Goal: Task Accomplishment & Management: Manage account settings

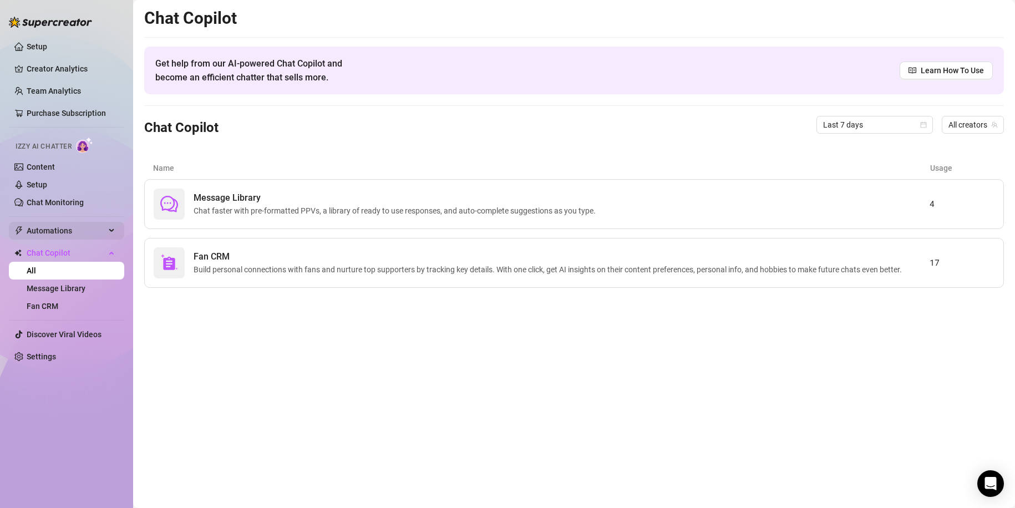
click at [69, 232] on span "Automations" at bounding box center [66, 231] width 79 height 18
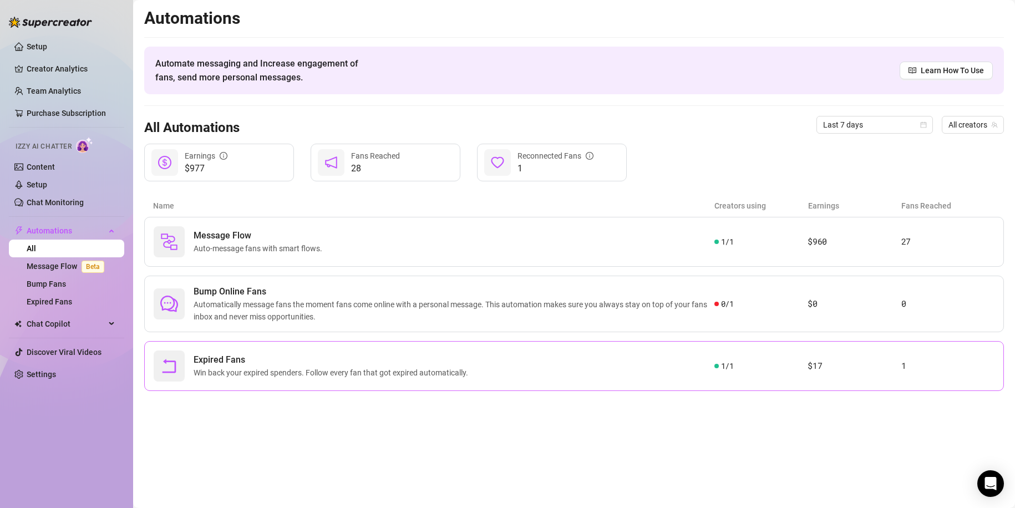
click at [845, 367] on article "$17" at bounding box center [854, 365] width 93 height 13
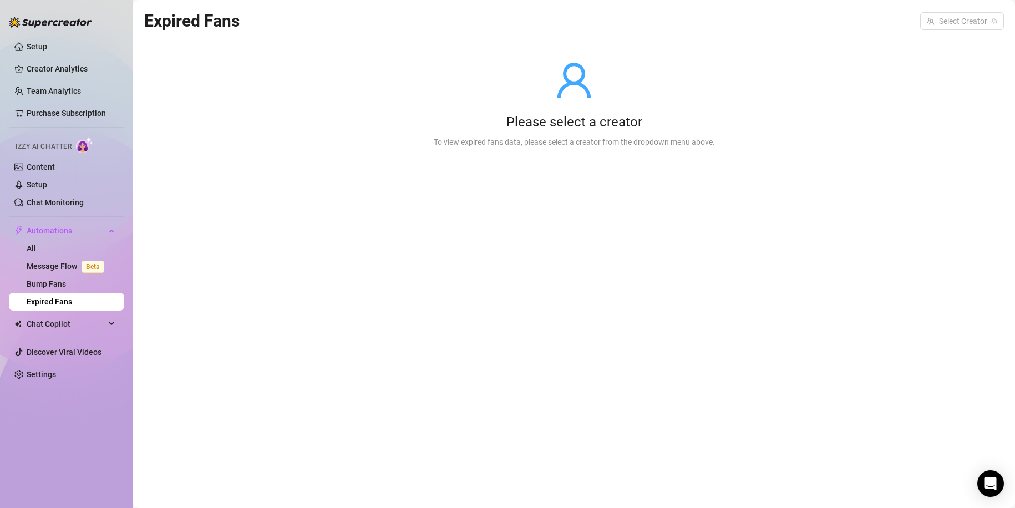
click at [960, 10] on div "Expired Fans Select Creator" at bounding box center [574, 21] width 860 height 26
click at [961, 23] on input "search" at bounding box center [957, 21] width 60 height 17
click at [962, 47] on div "Gali ( gali_gool )" at bounding box center [965, 43] width 72 height 13
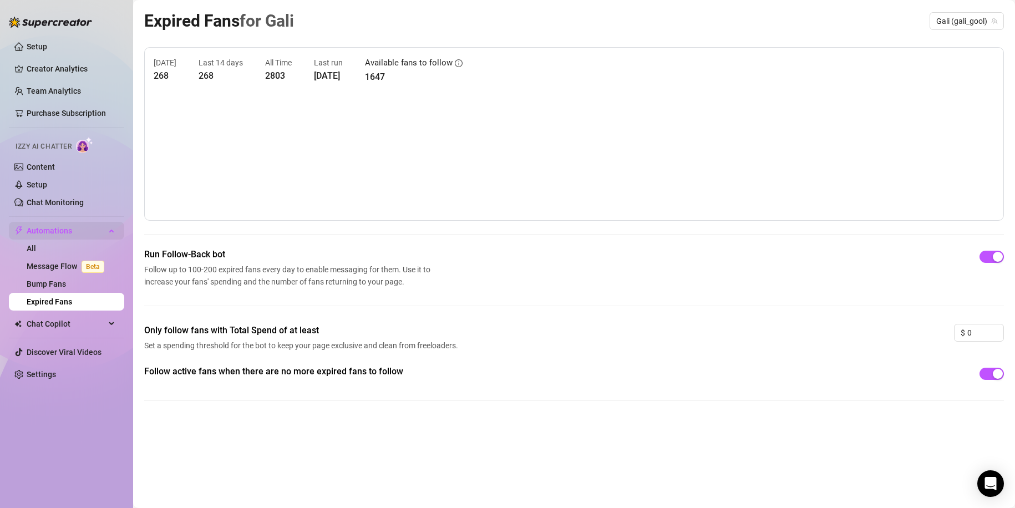
click at [88, 234] on span "Automations" at bounding box center [66, 231] width 79 height 18
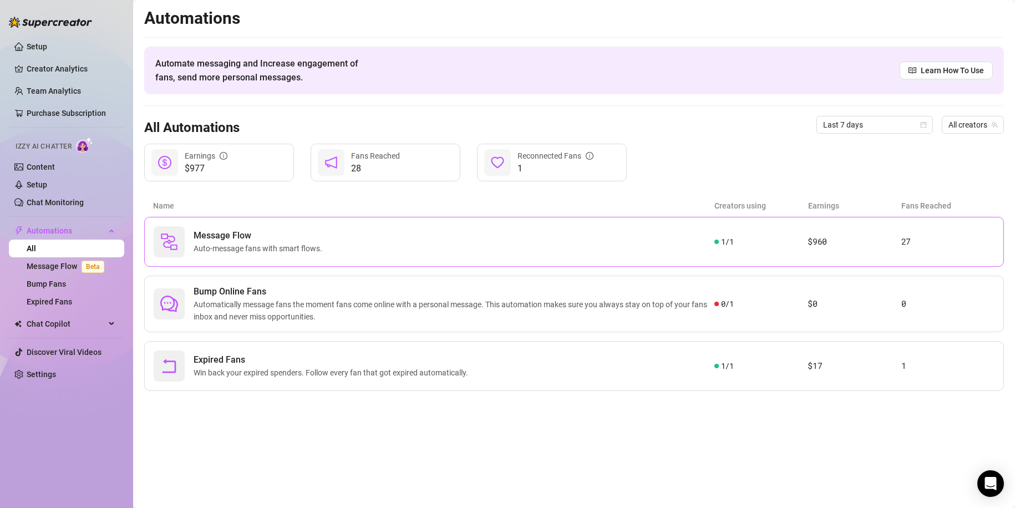
click at [213, 251] on span "Auto-message fans with smart flows." at bounding box center [260, 248] width 133 height 12
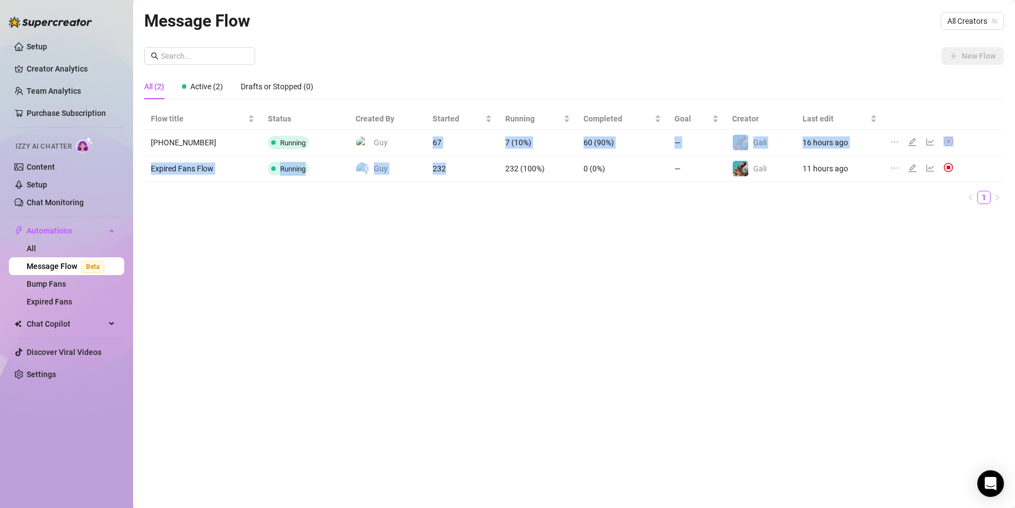
drag, startPoint x: 433, startPoint y: 144, endPoint x: 462, endPoint y: 206, distance: 68.3
click at [443, 164] on tbody "[PHONE_NUMBER] Running Guy 67 7 (10%) 60 (90%) — Gali 16 hours ago Expired Fans…" at bounding box center [574, 156] width 860 height 52
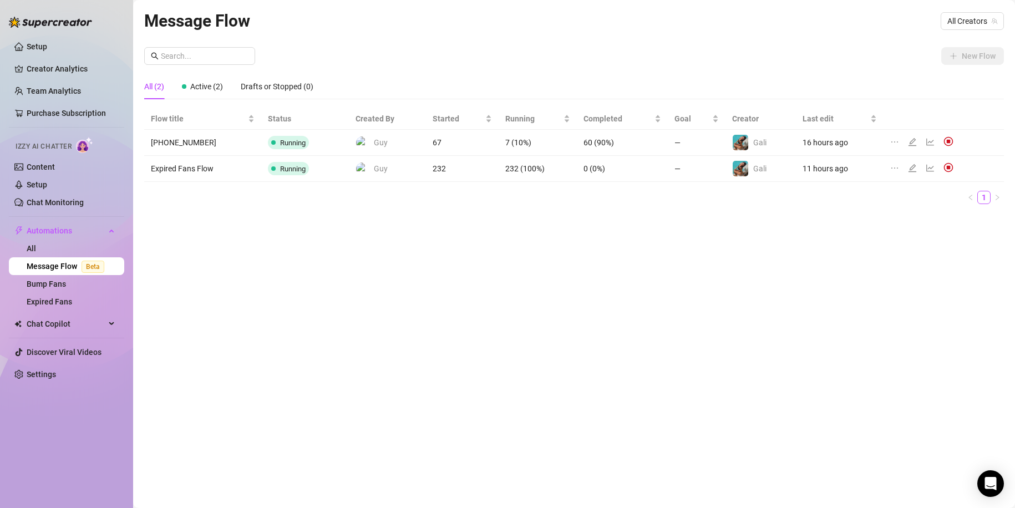
click at [463, 210] on div "Flow title Status Created By Started Running Completed Goal Creator Last edit […" at bounding box center [574, 160] width 860 height 105
click at [930, 169] on icon "line-chart" at bounding box center [930, 168] width 9 height 9
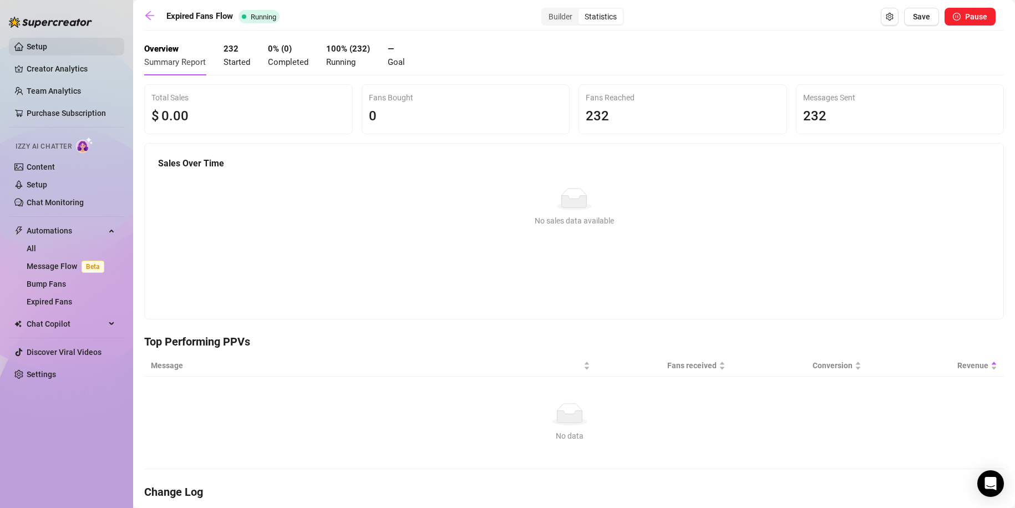
click at [47, 45] on link "Setup" at bounding box center [37, 46] width 21 height 9
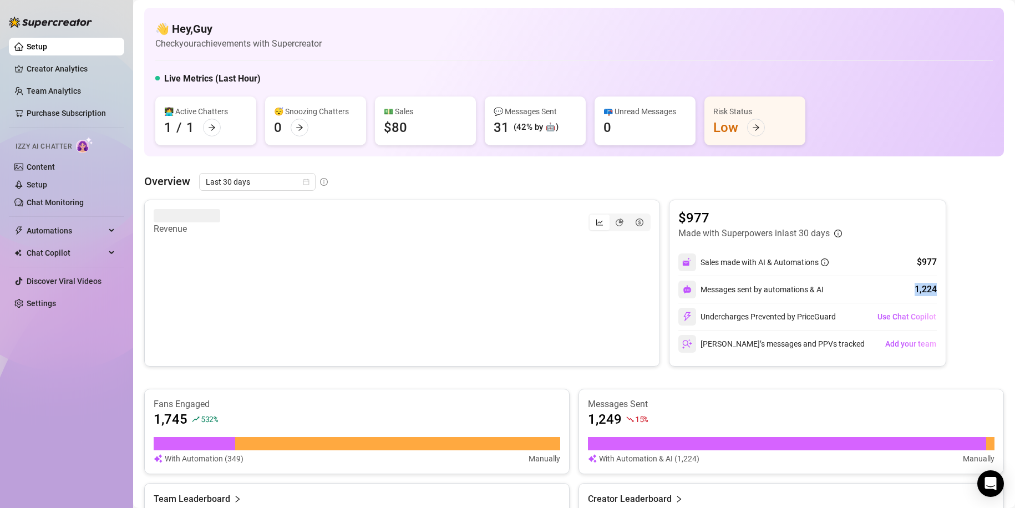
drag, startPoint x: 911, startPoint y: 284, endPoint x: 932, endPoint y: 285, distance: 20.5
click at [932, 285] on div "$977 Made with Superpowers in last 30 days Sales made with AI & Automations $97…" at bounding box center [807, 283] width 277 height 167
click at [821, 286] on div "Messages sent by automations & AI 1,224" at bounding box center [807, 289] width 259 height 27
click at [616, 223] on icon "pie-chart" at bounding box center [620, 225] width 8 height 8
click at [612, 219] on input "segmented control" at bounding box center [612, 219] width 0 height 0
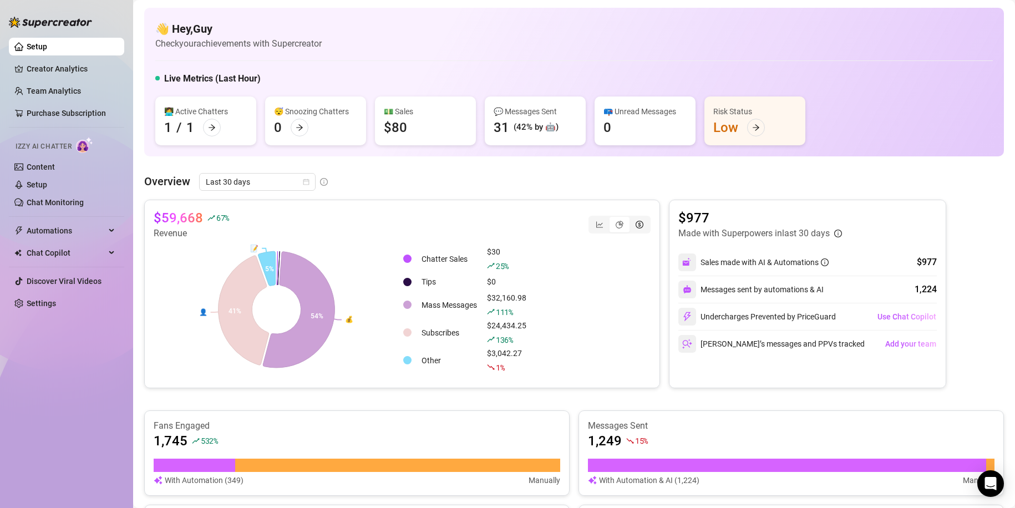
click at [636, 223] on icon "dollar-circle" at bounding box center [640, 225] width 8 height 8
click at [632, 219] on input "segmented control" at bounding box center [632, 219] width 0 height 0
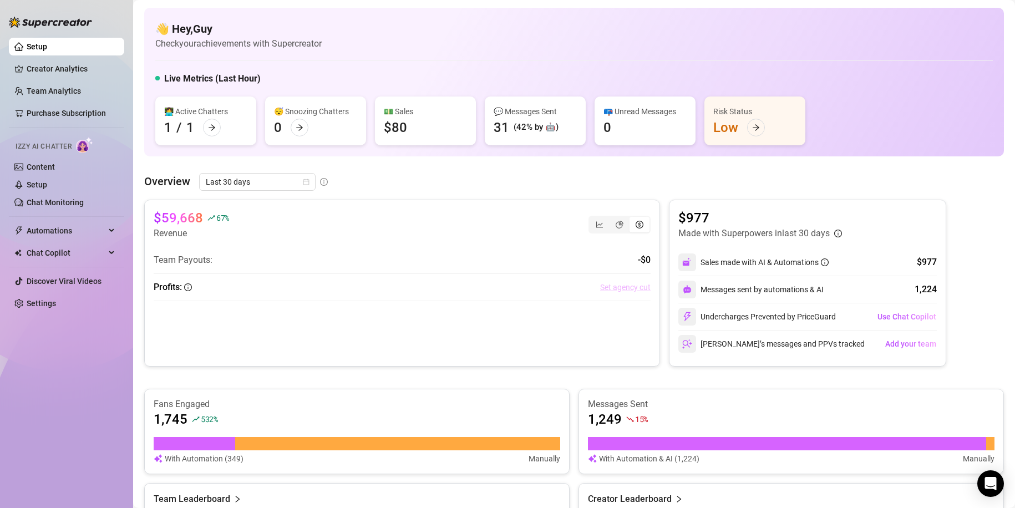
click at [620, 283] on link "Set agency cut" at bounding box center [625, 287] width 50 height 12
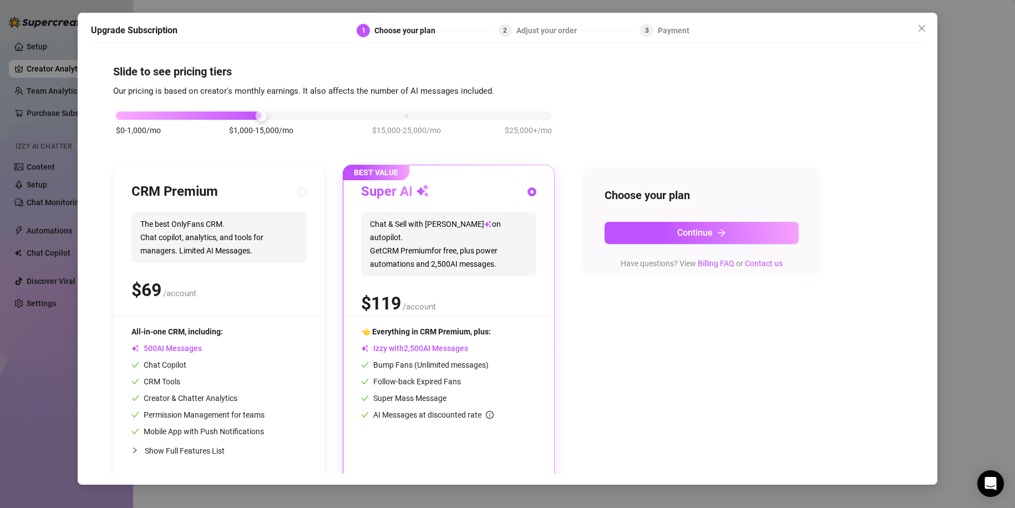
drag, startPoint x: 656, startPoint y: 1, endPoint x: 611, endPoint y: 85, distance: 96.0
click at [611, 85] on div "Slide to see pricing tiers Our pricing is based on creator's monthly earnings. …" at bounding box center [507, 273] width 789 height 419
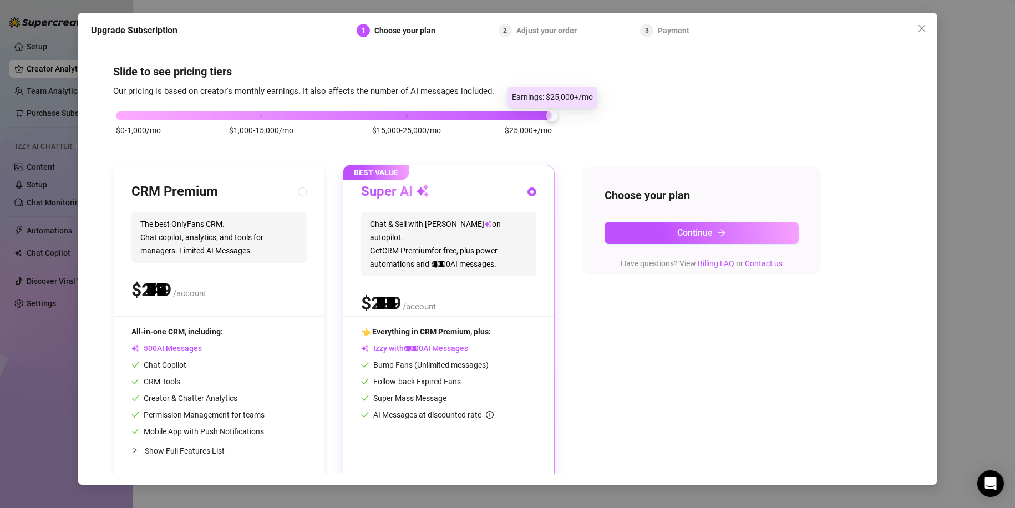
drag, startPoint x: 260, startPoint y: 118, endPoint x: 572, endPoint y: 116, distance: 312.3
click at [572, 116] on div "$0-1,000/mo $1,000-15,000/mo $15,000-25,000/mo $25,000+/mo CRM Premium The best…" at bounding box center [507, 290] width 789 height 384
click at [923, 31] on icon "close" at bounding box center [922, 28] width 9 height 9
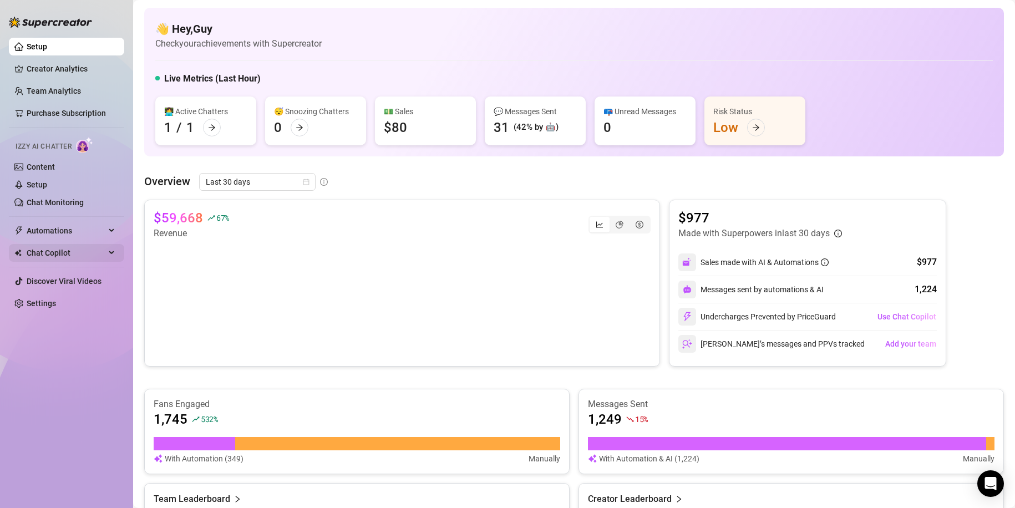
click at [45, 248] on span "Chat Copilot" at bounding box center [66, 253] width 79 height 18
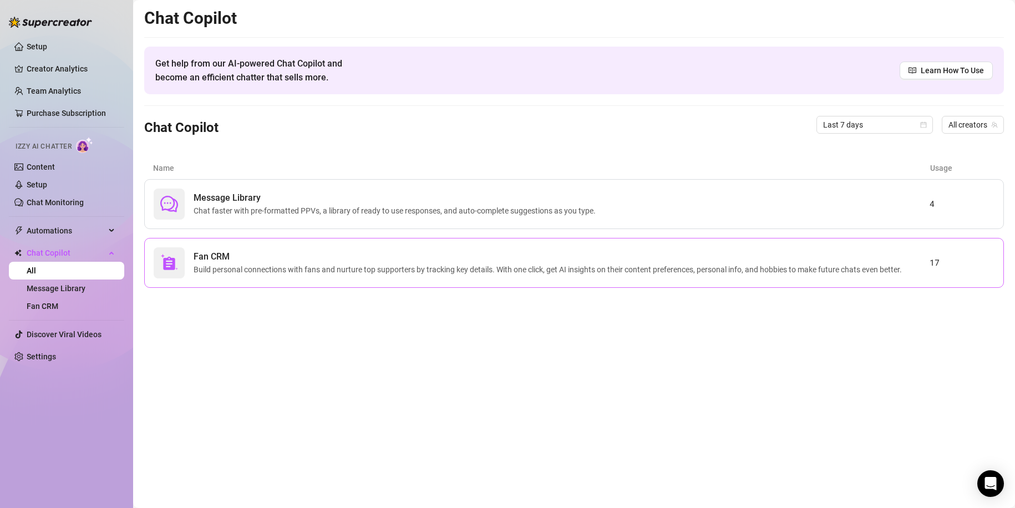
click at [252, 261] on span "Fan CRM" at bounding box center [550, 256] width 713 height 13
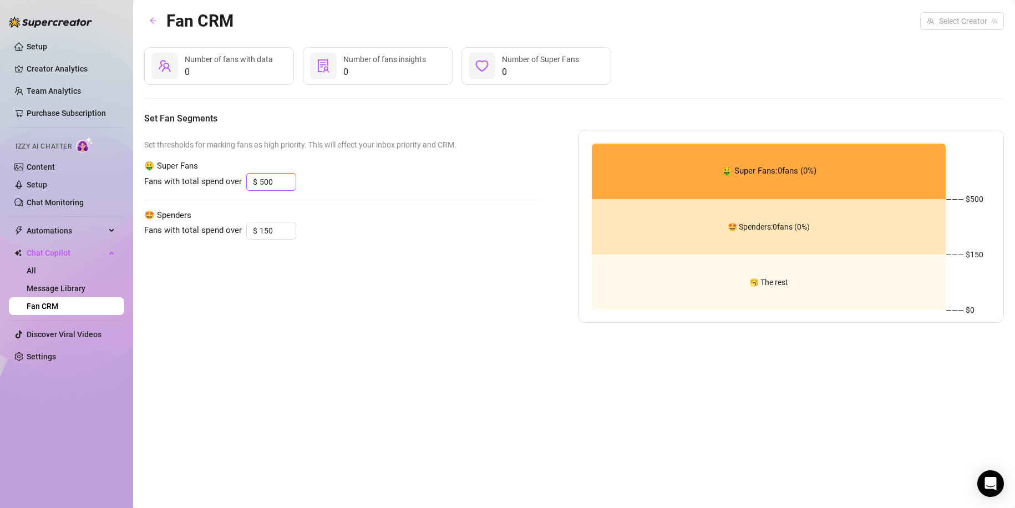
drag, startPoint x: 278, startPoint y: 178, endPoint x: 240, endPoint y: 173, distance: 38.1
click at [240, 173] on div "Fans with total spend over $ 500" at bounding box center [343, 182] width 398 height 18
drag, startPoint x: 275, startPoint y: 227, endPoint x: 256, endPoint y: 226, distance: 18.3
click at [256, 226] on div "$ 150" at bounding box center [271, 231] width 50 height 18
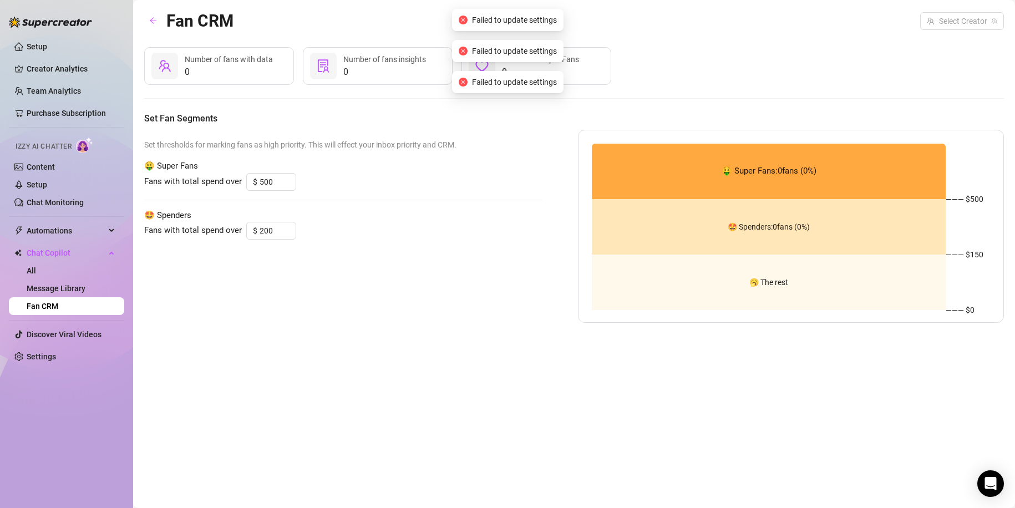
type input "150"
click at [352, 240] on div "Fans with total spend over $ 150" at bounding box center [343, 231] width 398 height 18
click at [399, 210] on span "🤩 Spenders" at bounding box center [343, 215] width 398 height 13
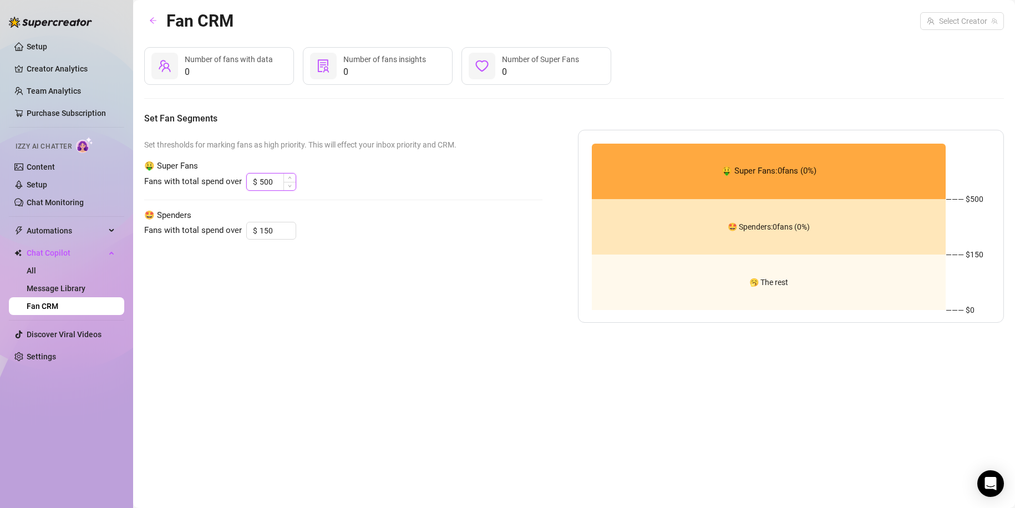
click at [273, 184] on input "500" at bounding box center [278, 182] width 36 height 17
click at [288, 179] on icon "up" at bounding box center [290, 178] width 4 height 4
click at [58, 302] on link "Fan CRM" at bounding box center [43, 306] width 32 height 9
click at [82, 284] on link "Message Library" at bounding box center [56, 288] width 59 height 9
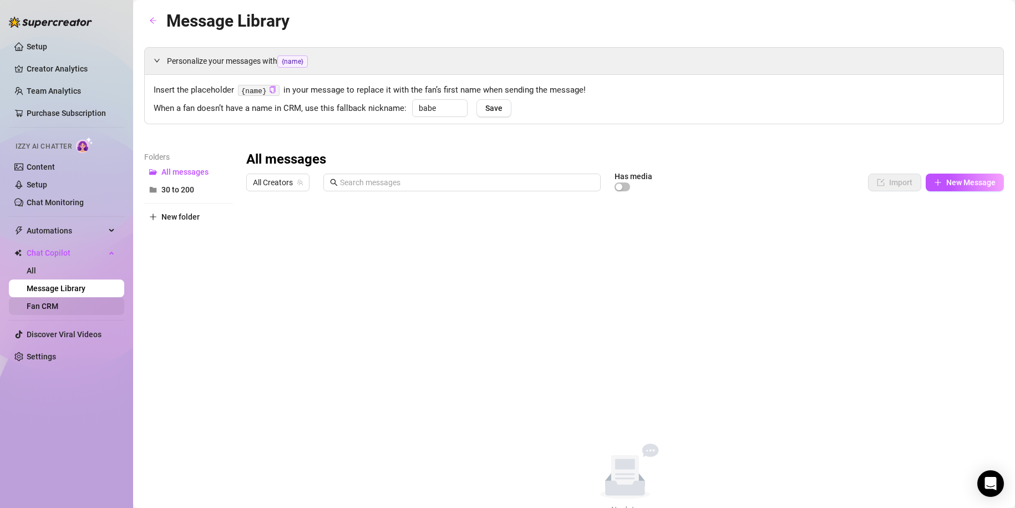
click at [58, 302] on link "Fan CRM" at bounding box center [43, 306] width 32 height 9
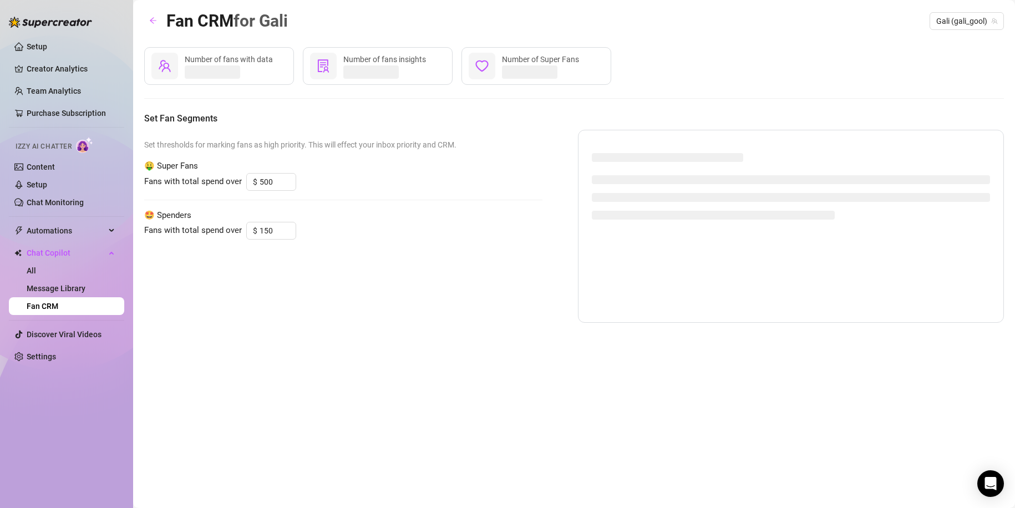
click at [58, 302] on link "Fan CRM" at bounding box center [43, 306] width 32 height 9
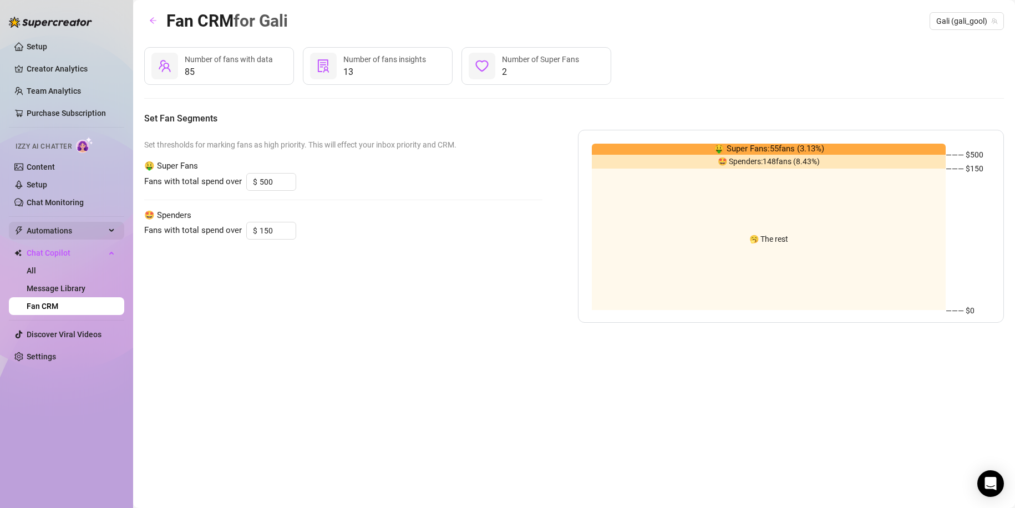
click at [66, 230] on span "Automations" at bounding box center [66, 231] width 79 height 18
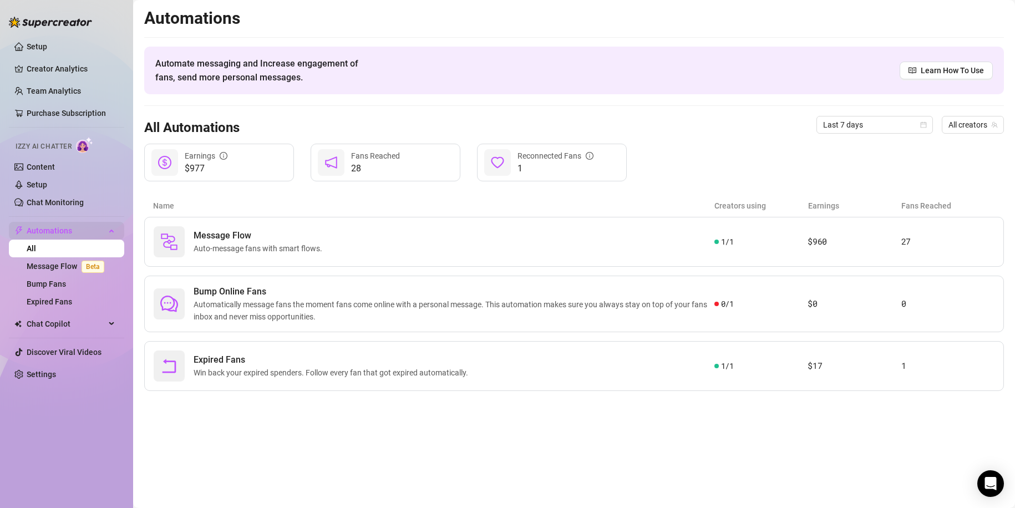
click at [79, 230] on span "Automations" at bounding box center [66, 231] width 79 height 18
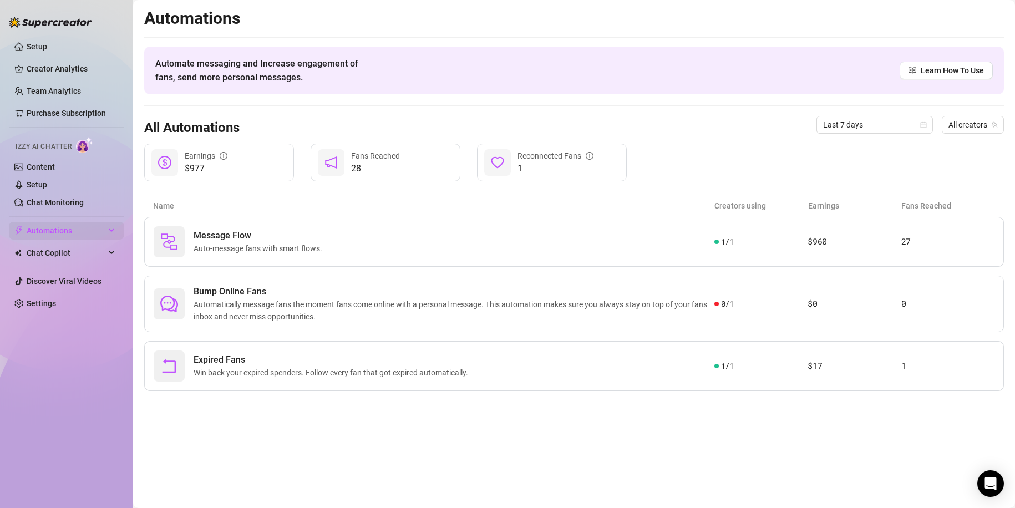
click at [79, 230] on span "Automations" at bounding box center [66, 231] width 79 height 18
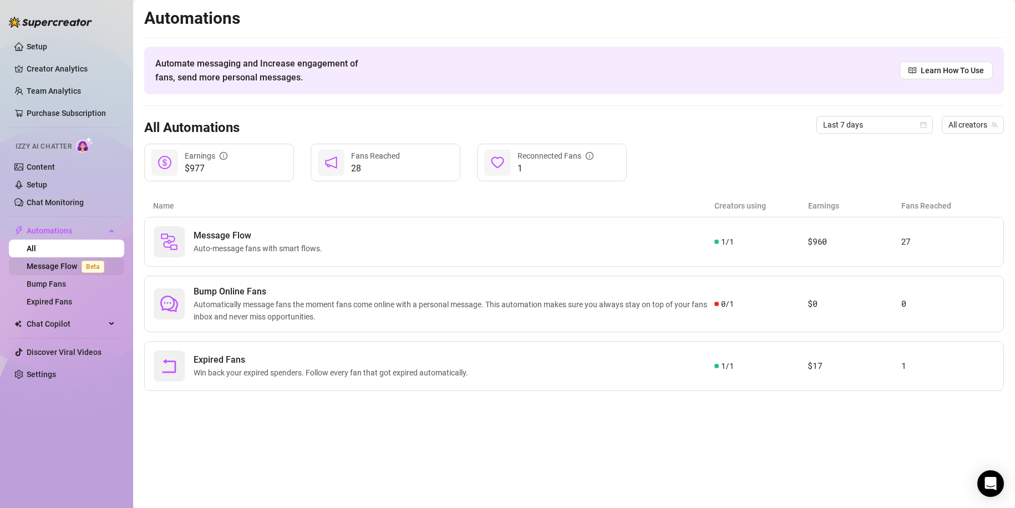
click at [69, 262] on link "Message Flow Beta" at bounding box center [68, 266] width 82 height 9
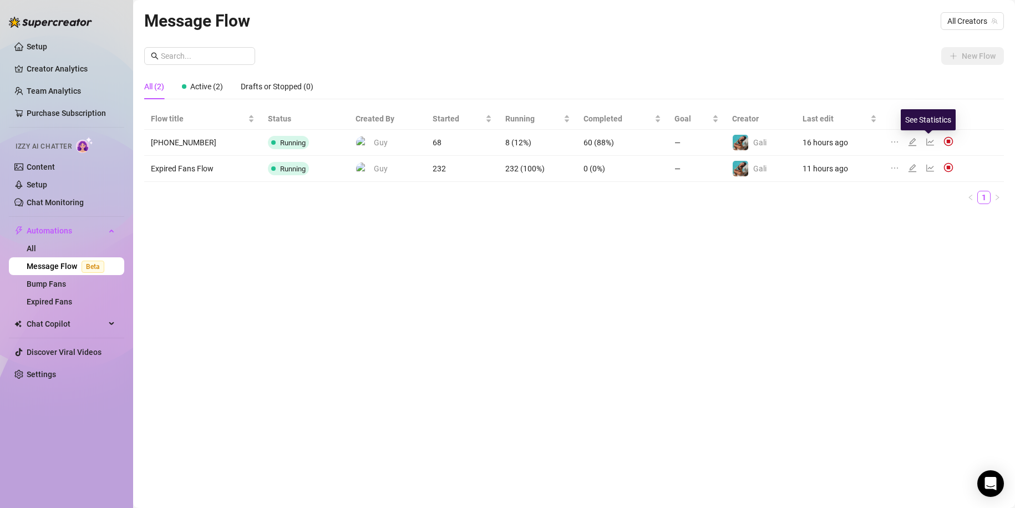
click at [926, 144] on icon "line-chart" at bounding box center [930, 142] width 9 height 9
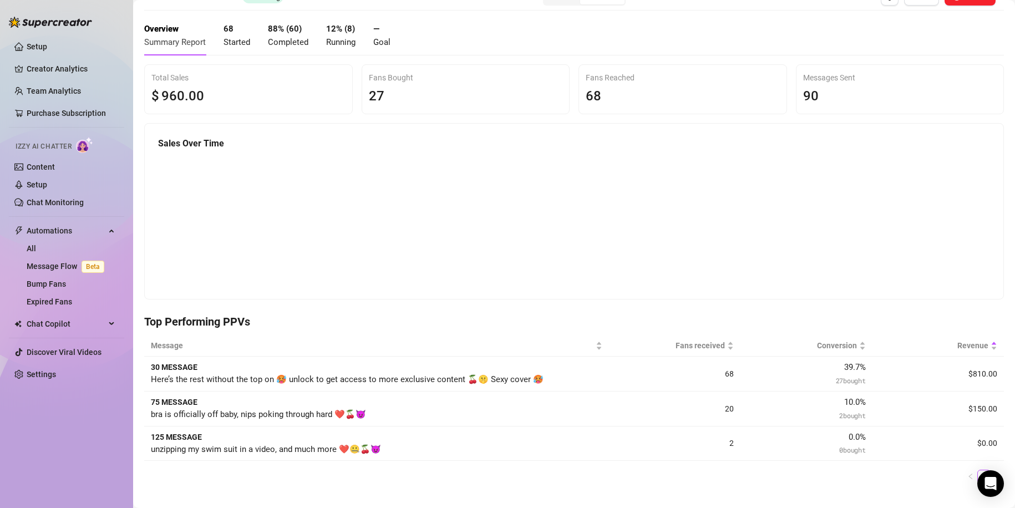
scroll to position [55, 0]
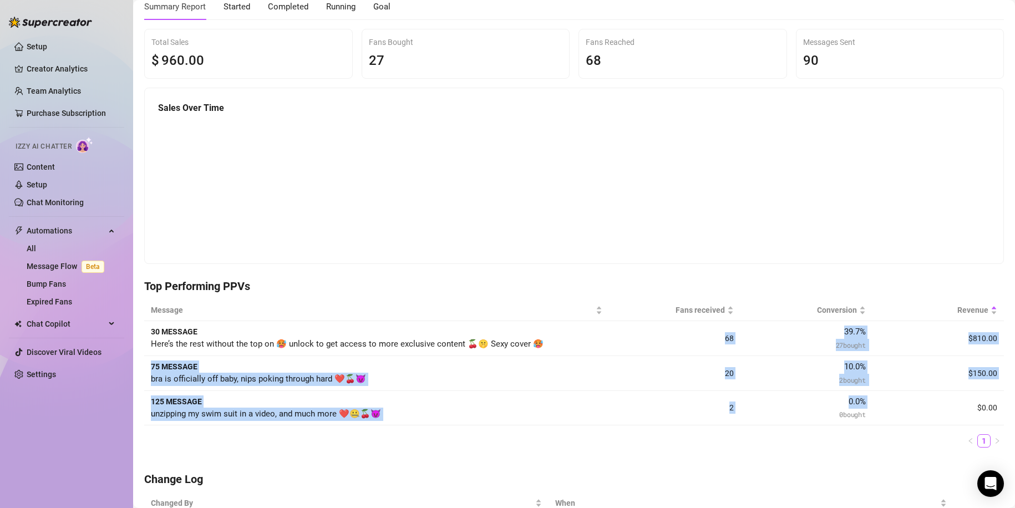
drag, startPoint x: 719, startPoint y: 337, endPoint x: 736, endPoint y: 409, distance: 74.0
click at [736, 409] on tbody "30 MESSAGE Here’s the rest without the top on 🥵 unlock to get access to more ex…" at bounding box center [574, 373] width 860 height 104
click at [741, 409] on td "0.0 % 0 bought" at bounding box center [806, 408] width 131 height 35
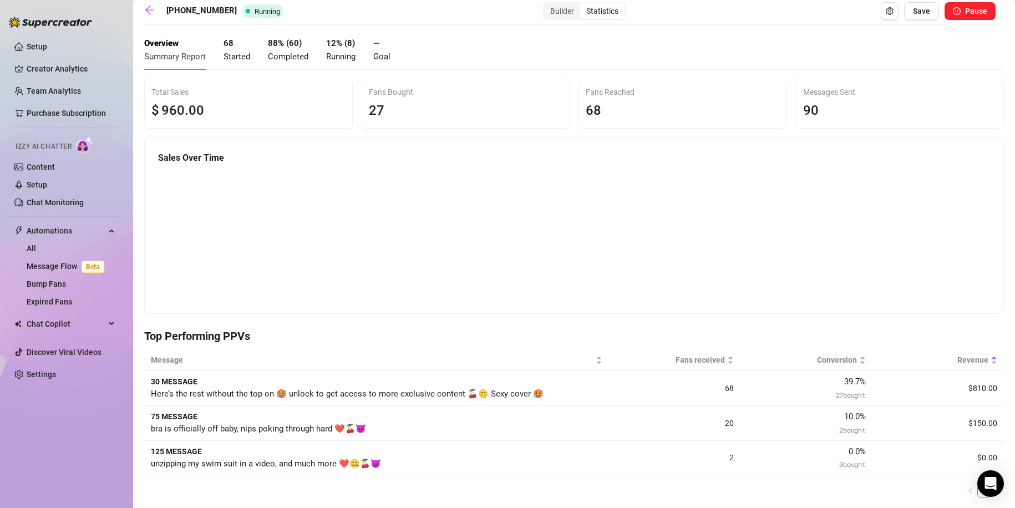
scroll to position [0, 0]
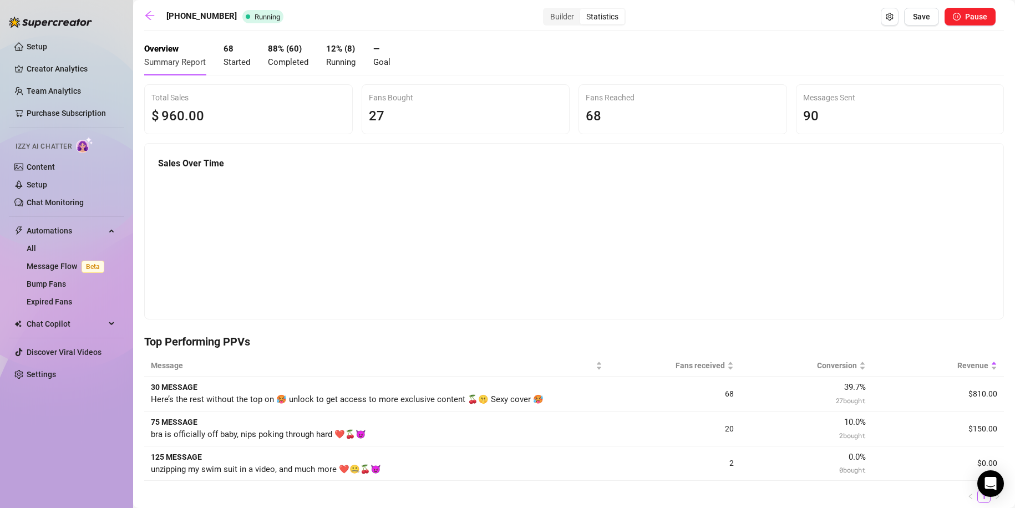
click at [246, 64] on span "Started" at bounding box center [237, 62] width 27 height 10
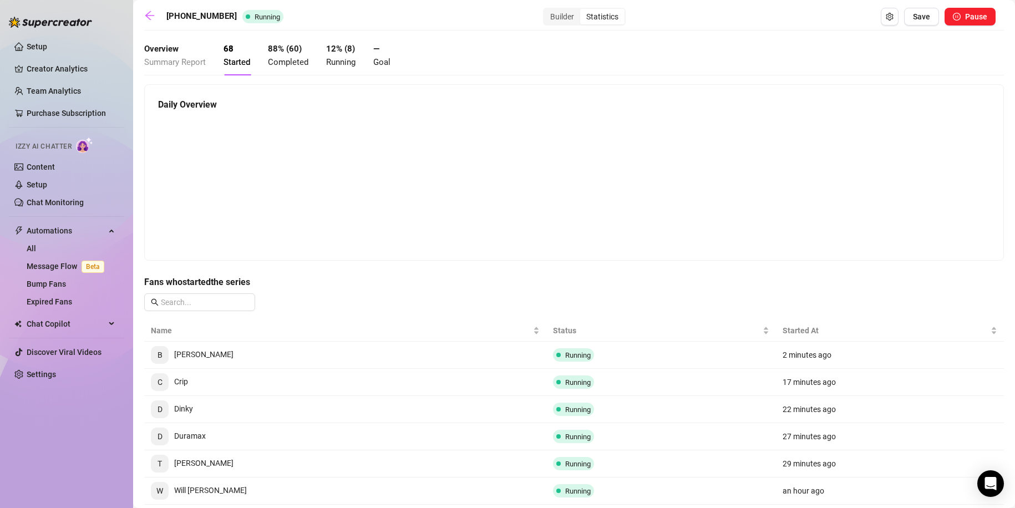
click at [178, 55] on div "Overview Summary Report" at bounding box center [175, 56] width 62 height 26
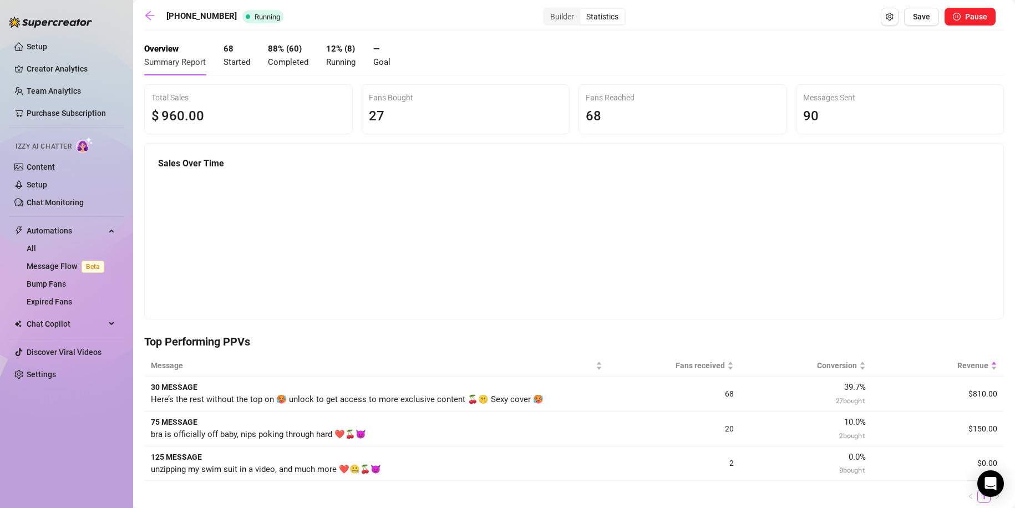
click at [239, 54] on div "68 Started" at bounding box center [237, 56] width 27 height 26
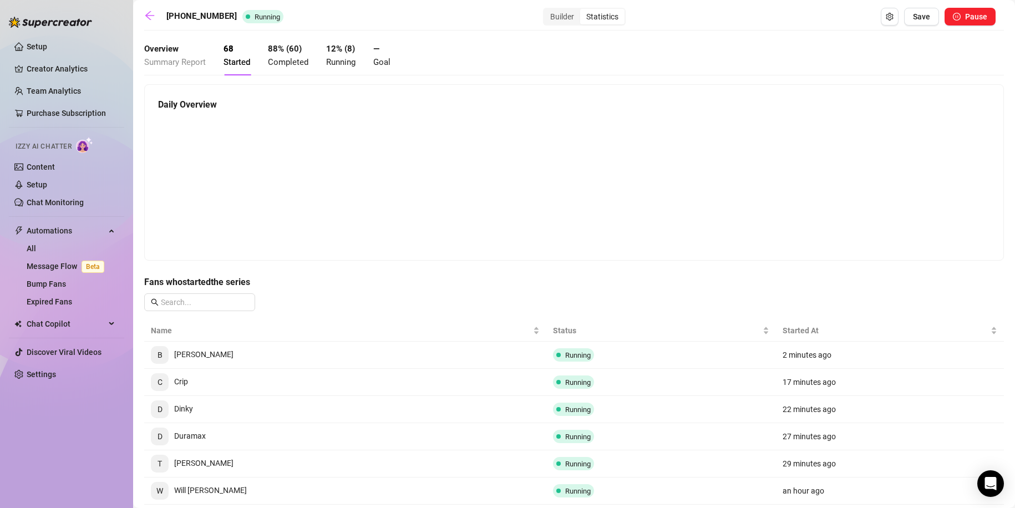
click at [287, 55] on div "88 % ( 60 ) Completed" at bounding box center [288, 56] width 40 height 26
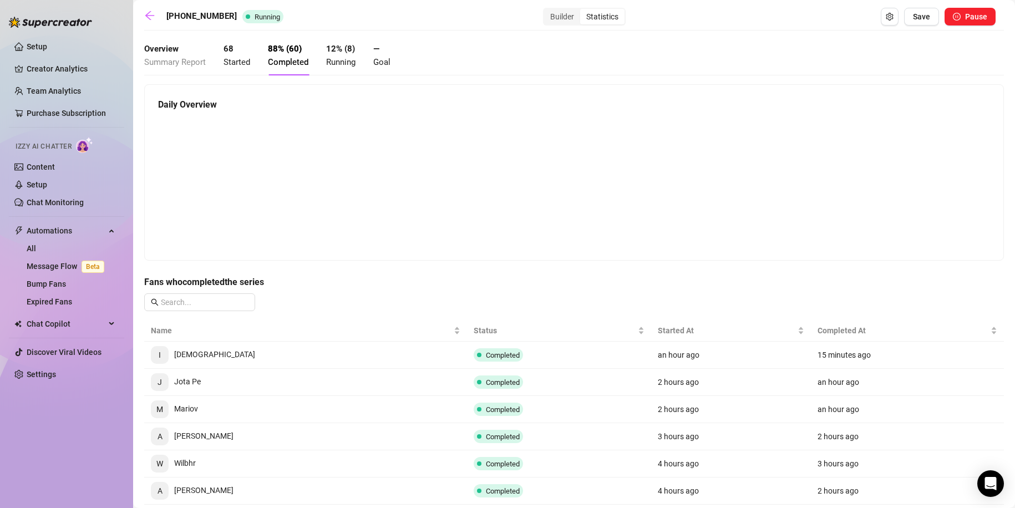
click at [339, 57] on span "Running" at bounding box center [340, 62] width 29 height 10
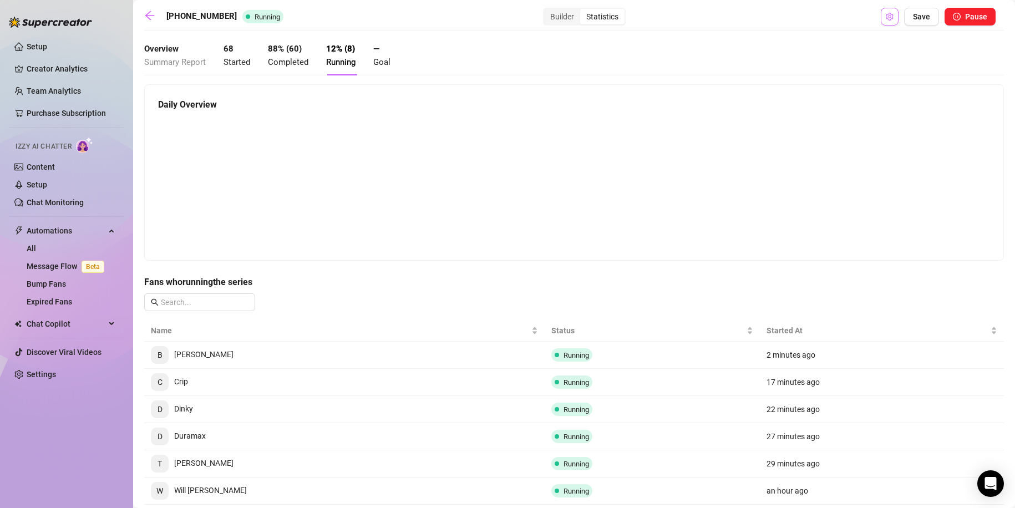
click at [886, 17] on icon "setting" at bounding box center [890, 17] width 8 height 8
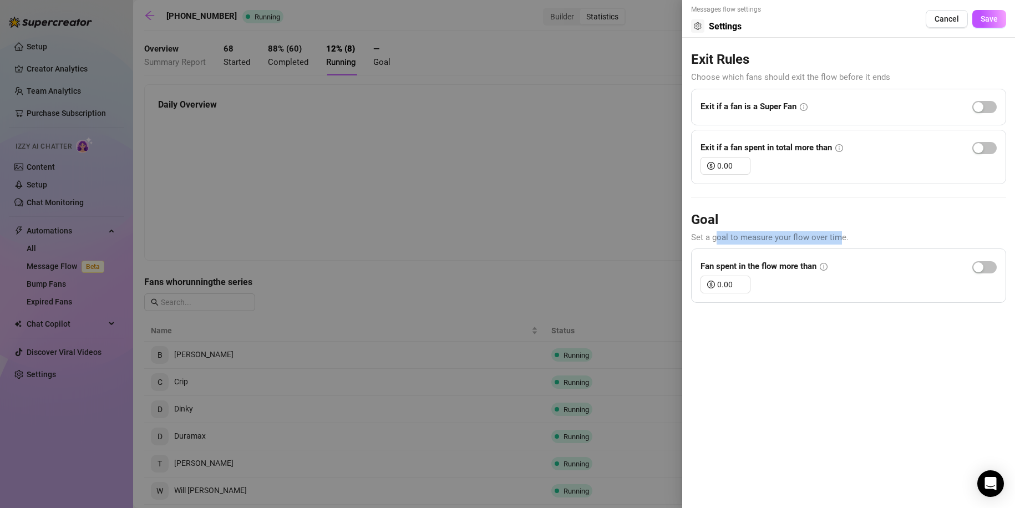
drag, startPoint x: 717, startPoint y: 241, endPoint x: 837, endPoint y: 241, distance: 119.3
click at [837, 241] on span "Set a goal to measure your flow over time." at bounding box center [770, 237] width 158 height 10
click at [826, 267] on icon "info-circle" at bounding box center [824, 267] width 8 height 8
click at [824, 267] on icon "info-circle" at bounding box center [823, 267] width 1 height 4
drag, startPoint x: 746, startPoint y: 266, endPoint x: 804, endPoint y: 266, distance: 58.2
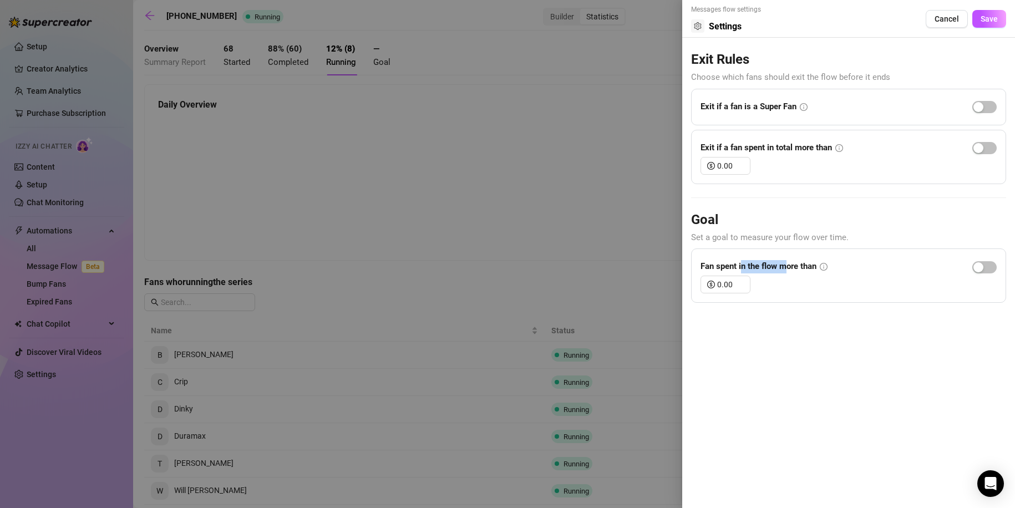
click at [797, 266] on strong "Fan spent in the flow more than" at bounding box center [759, 266] width 116 height 10
click at [718, 281] on input "0.00" at bounding box center [733, 284] width 33 height 17
click at [472, 194] on div at bounding box center [507, 254] width 1015 height 508
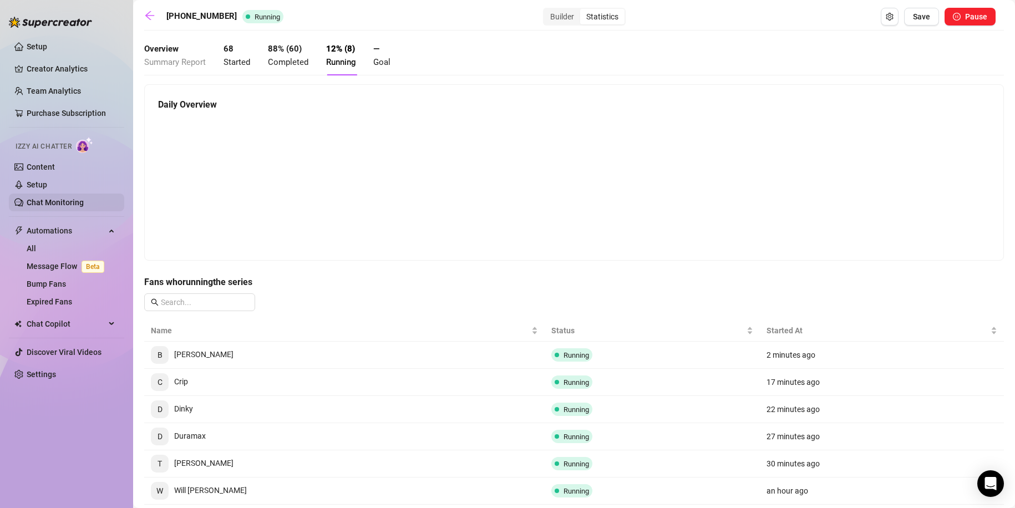
click at [64, 198] on link "Chat Monitoring" at bounding box center [55, 202] width 57 height 9
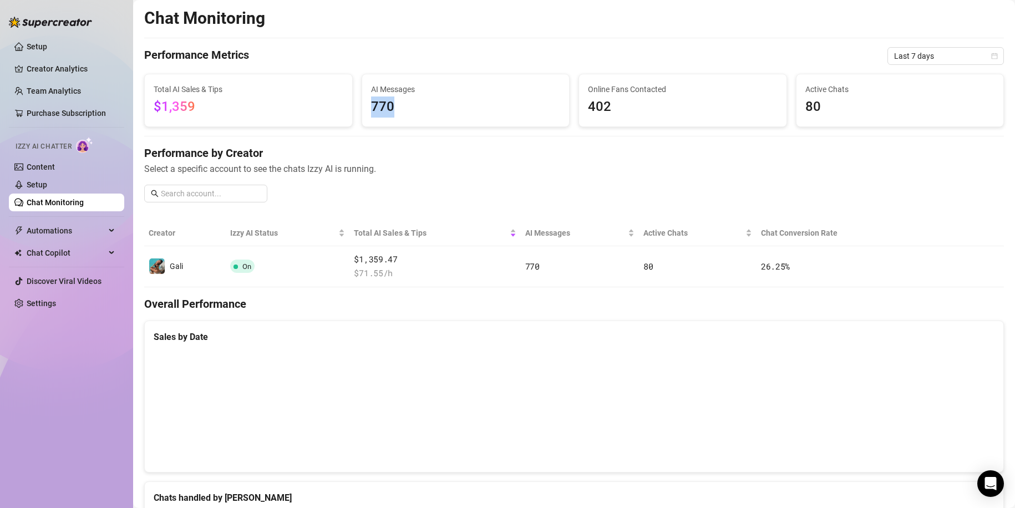
drag, startPoint x: 384, startPoint y: 107, endPoint x: 394, endPoint y: 107, distance: 10.0
click at [394, 107] on span "770" at bounding box center [466, 107] width 190 height 21
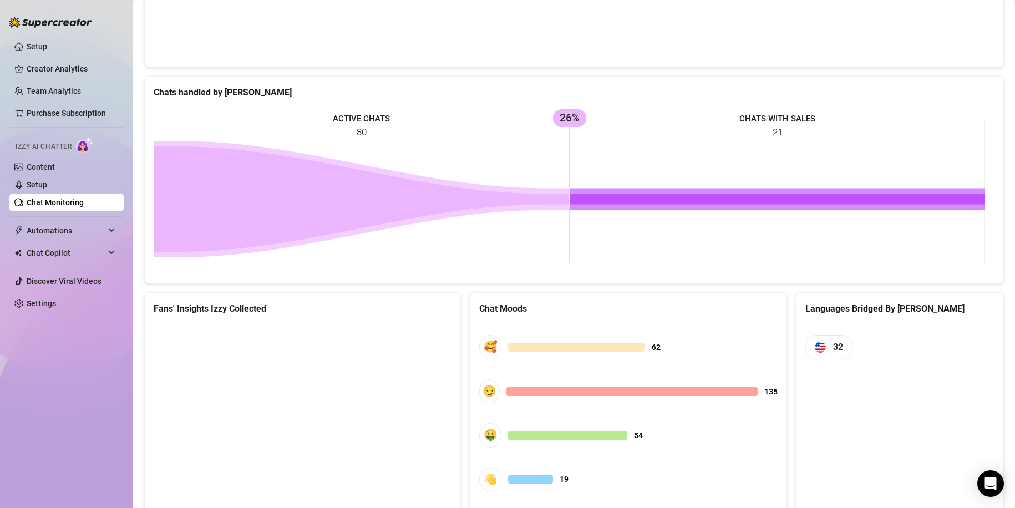
scroll to position [443, 0]
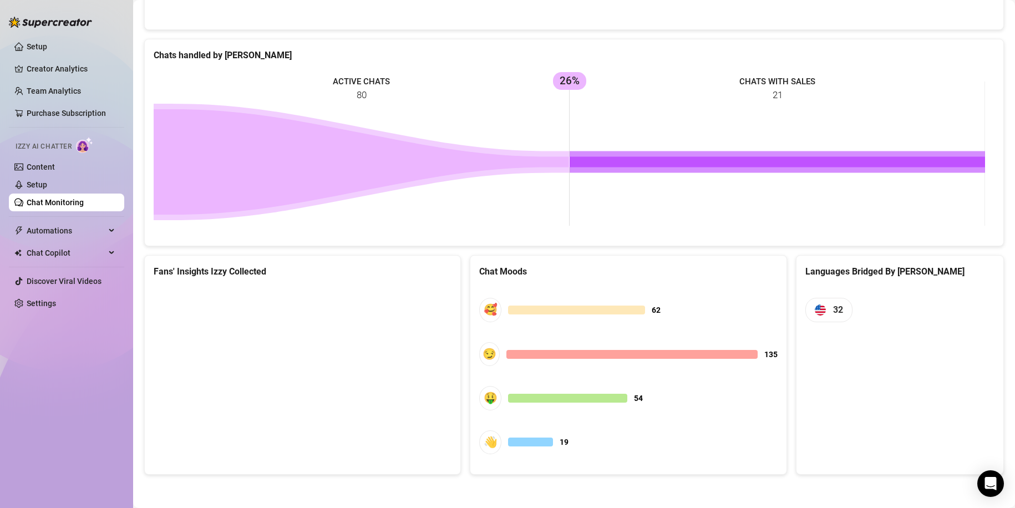
click at [316, 367] on canvas at bounding box center [301, 370] width 294 height 166
click at [222, 323] on canvas at bounding box center [301, 370] width 294 height 166
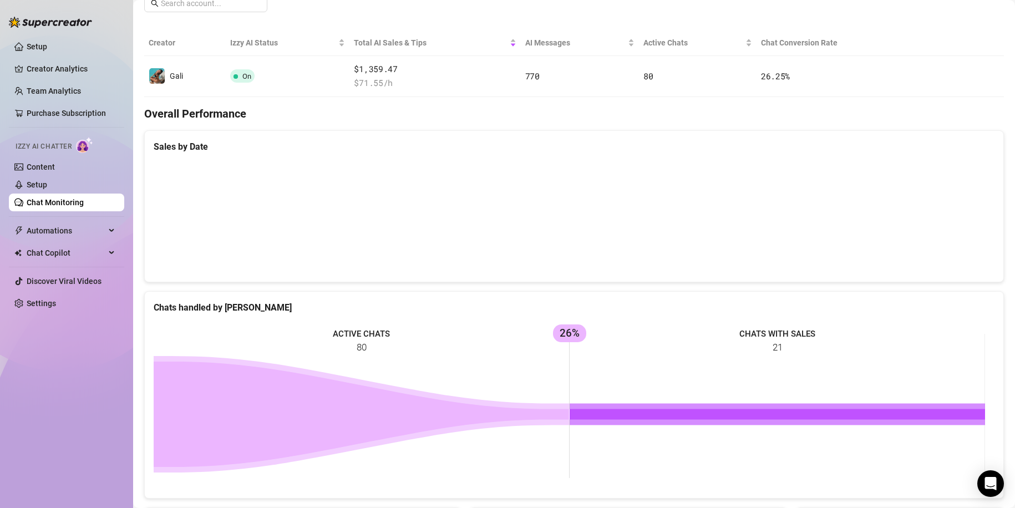
scroll to position [165, 0]
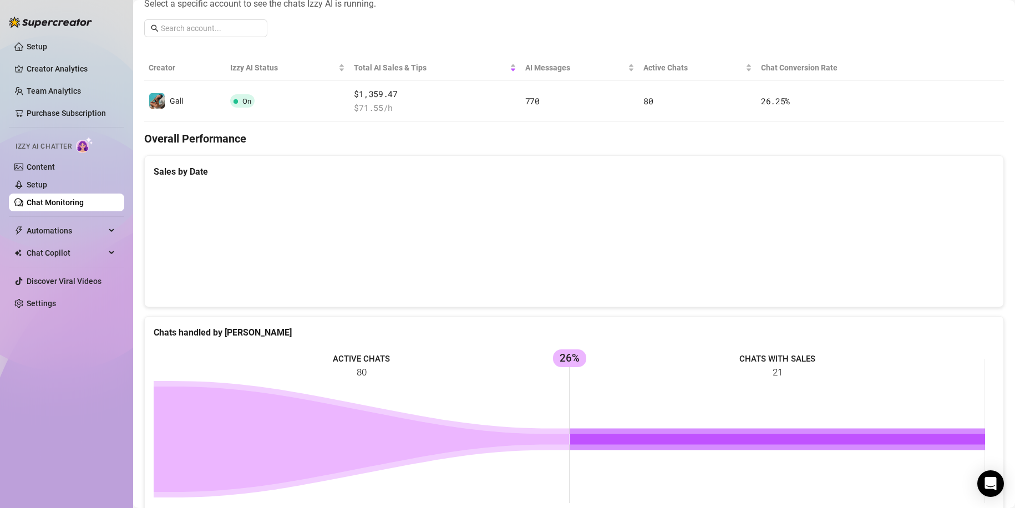
click at [379, 422] on icon at bounding box center [361, 439] width 415 height 105
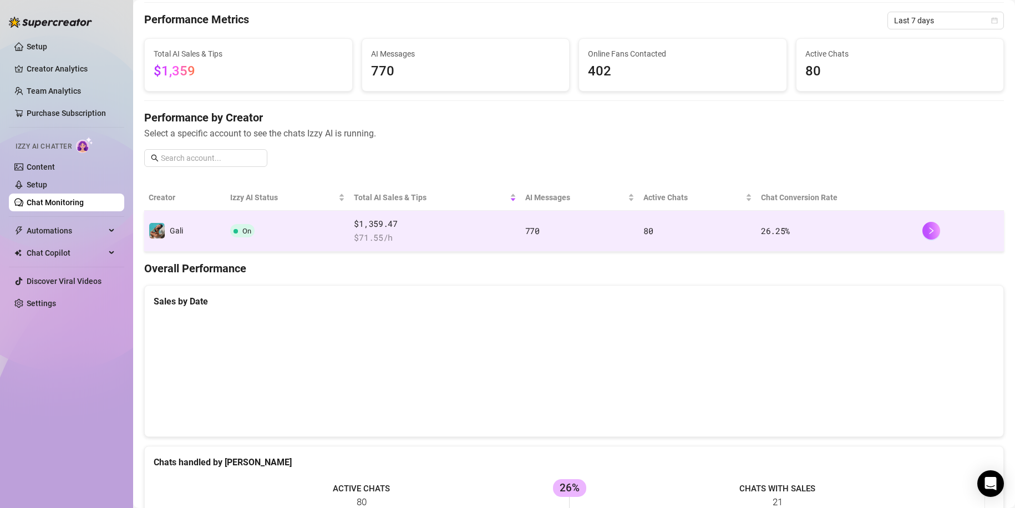
scroll to position [0, 0]
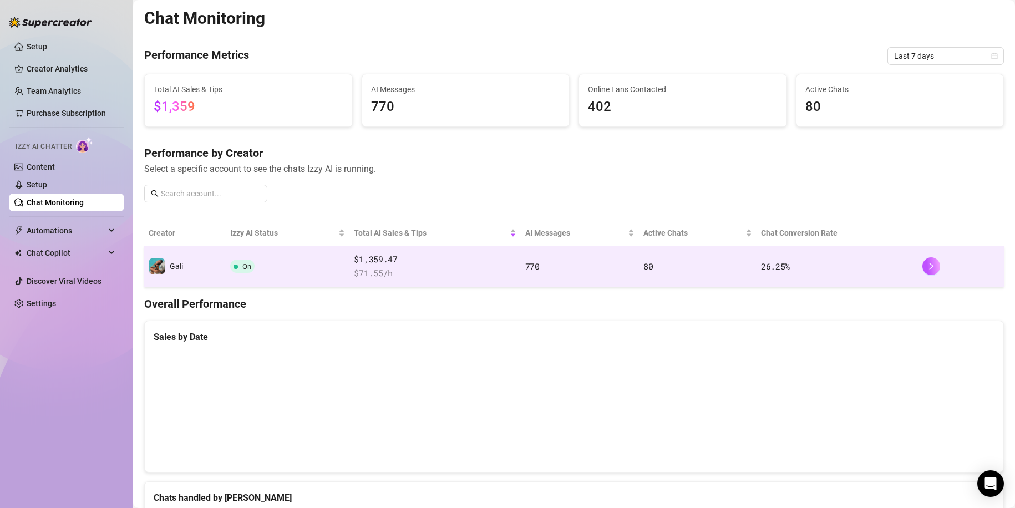
click at [876, 267] on td "26.25 %" at bounding box center [837, 266] width 161 height 41
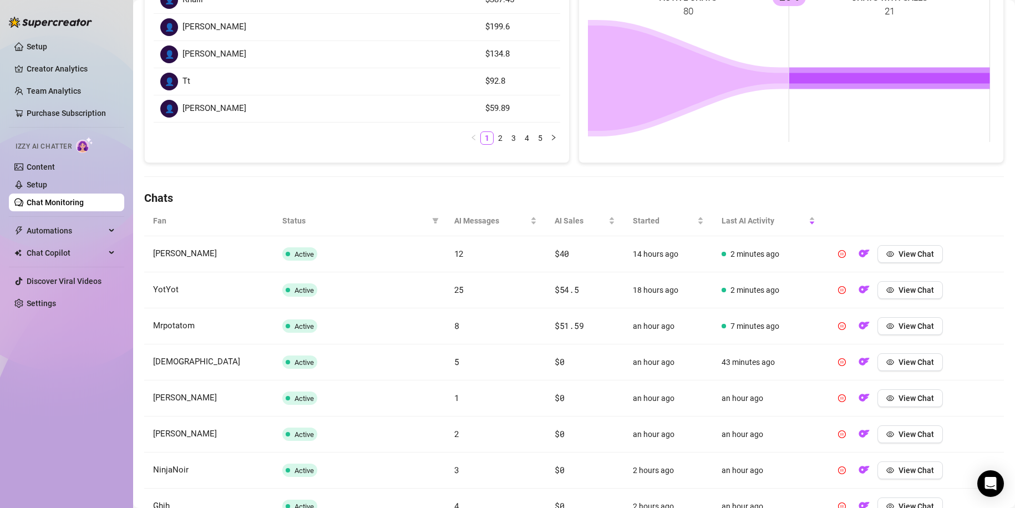
scroll to position [222, 0]
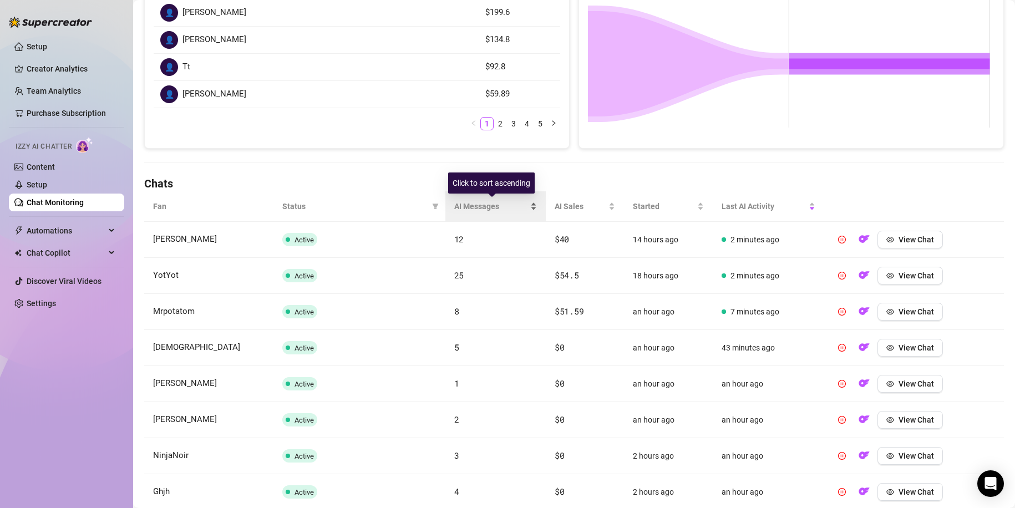
click at [460, 206] on span "AI Messages" at bounding box center [491, 206] width 74 height 12
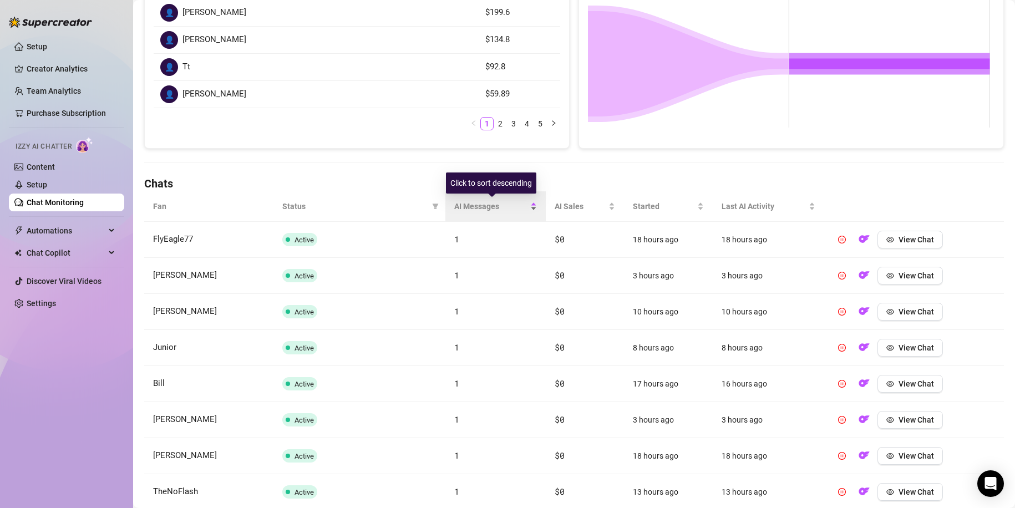
click at [498, 206] on span "AI Messages" at bounding box center [491, 206] width 74 height 12
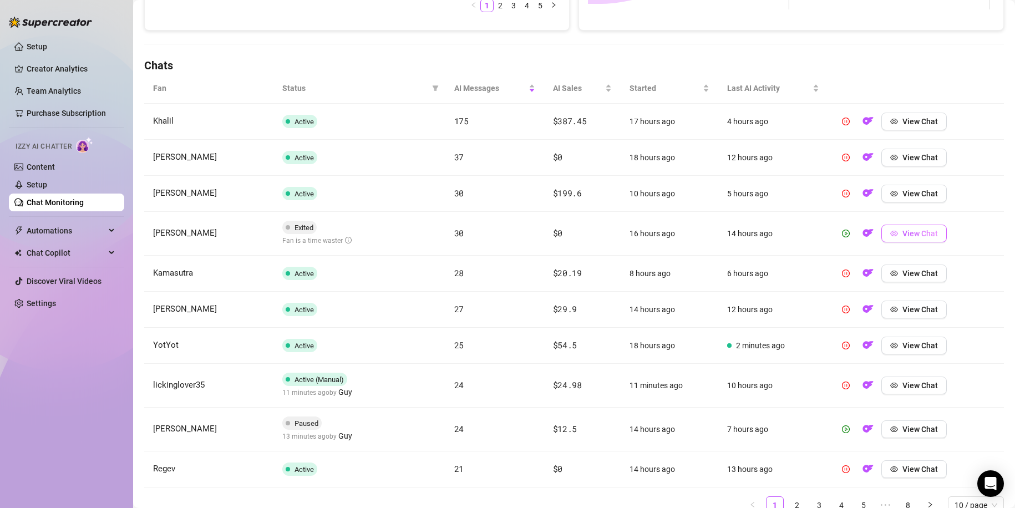
scroll to position [333, 0]
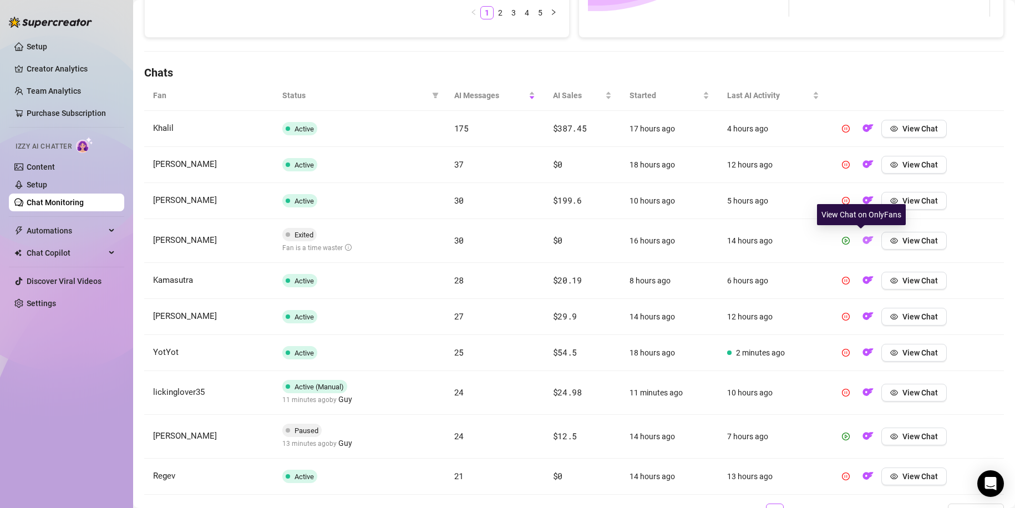
click at [863, 237] on img "button" at bounding box center [868, 240] width 11 height 11
click at [863, 239] on img "button" at bounding box center [868, 240] width 11 height 11
click at [890, 242] on icon "eye" at bounding box center [894, 241] width 8 height 6
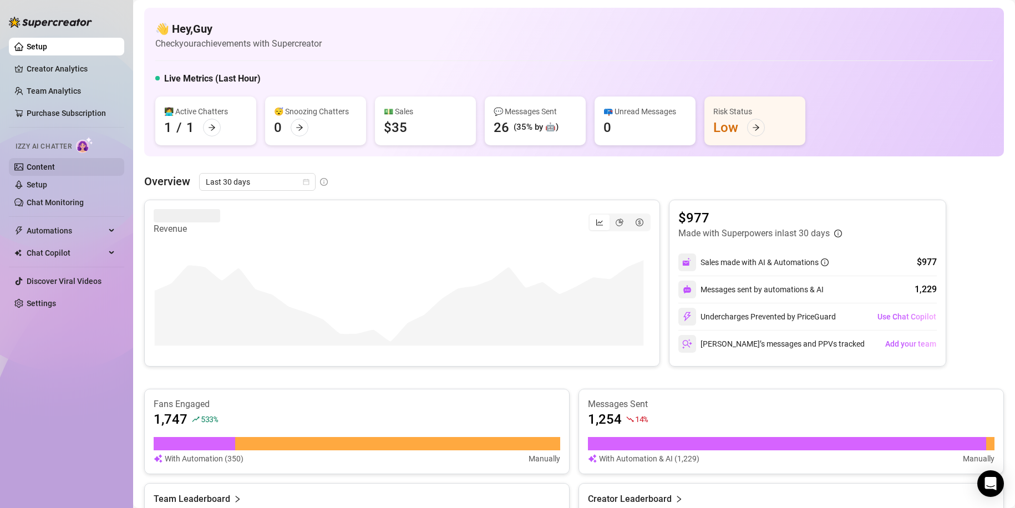
click at [55, 164] on link "Content" at bounding box center [41, 167] width 28 height 9
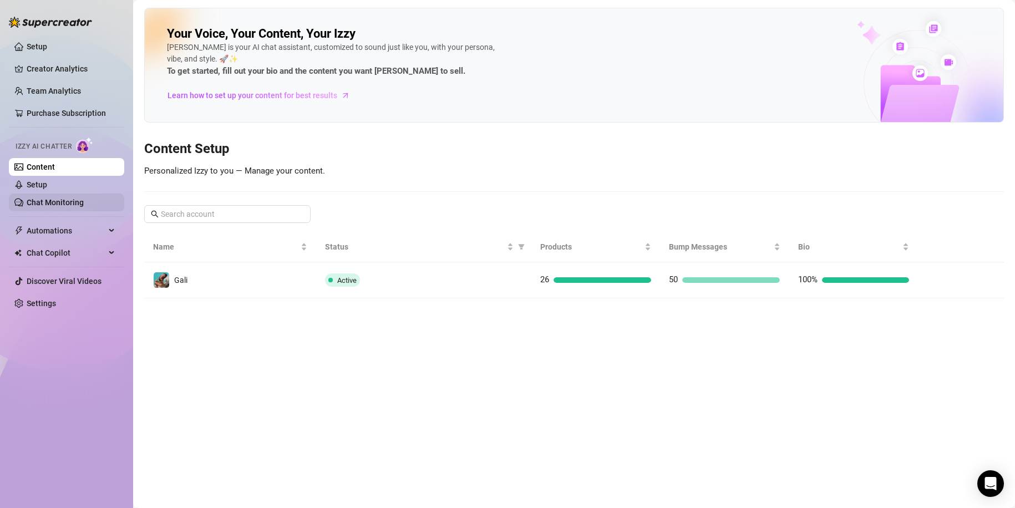
click at [82, 198] on link "Chat Monitoring" at bounding box center [55, 202] width 57 height 9
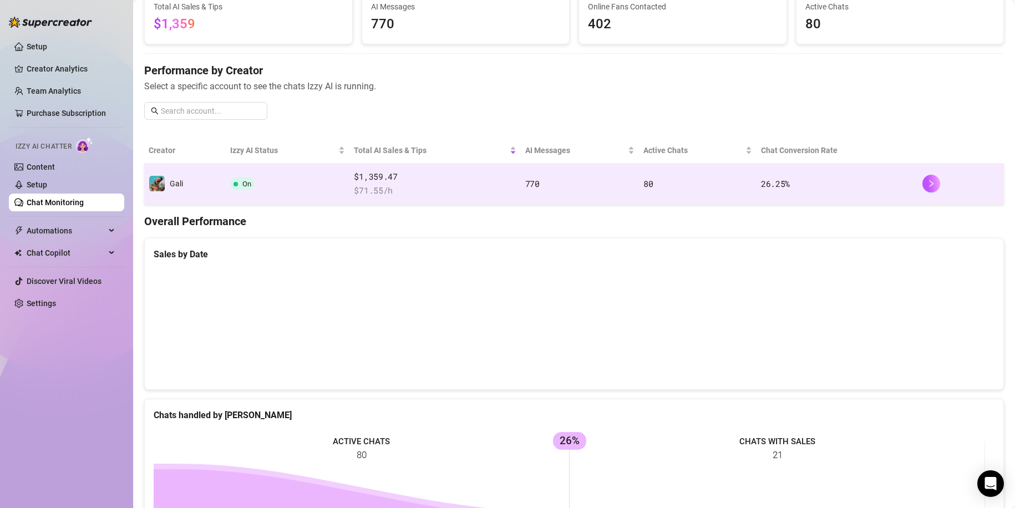
scroll to position [55, 0]
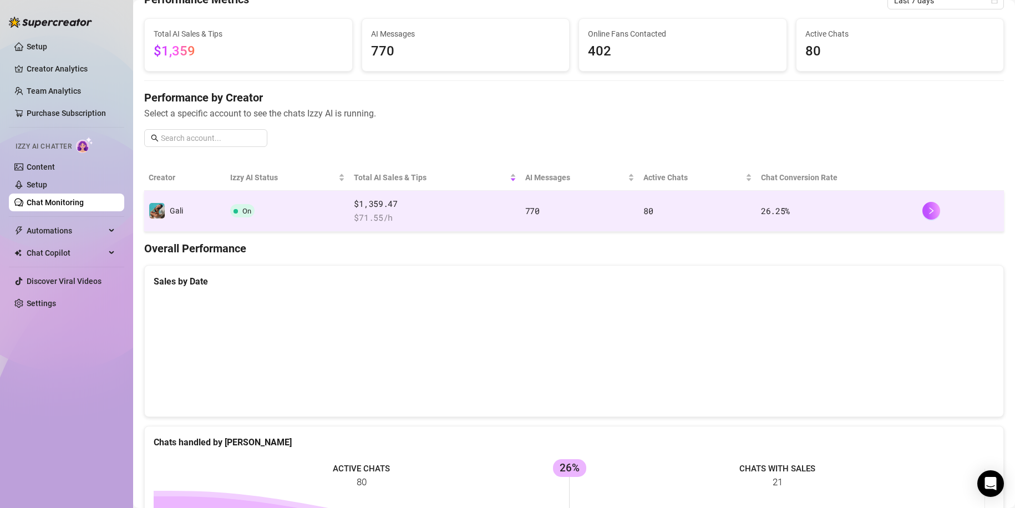
click at [728, 202] on td "80" at bounding box center [698, 211] width 118 height 41
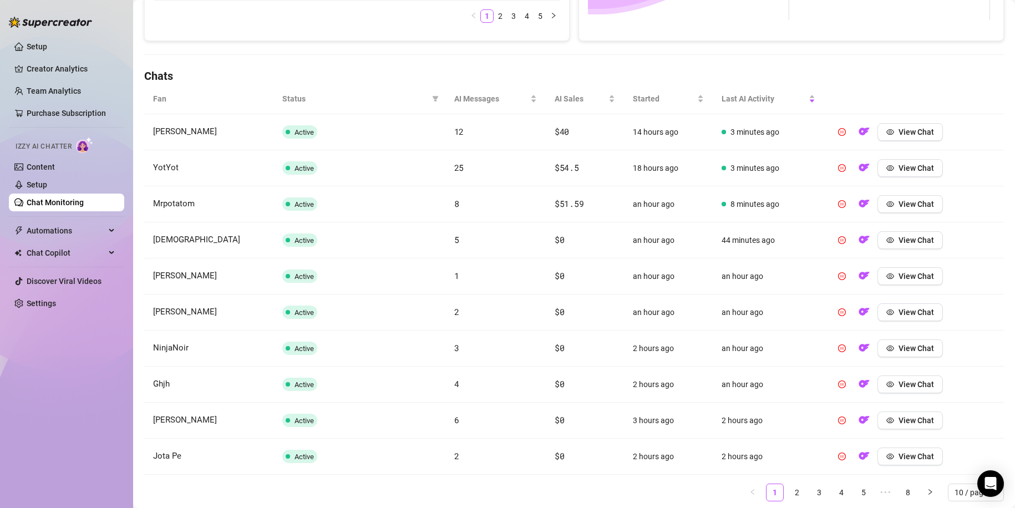
scroll to position [333, 0]
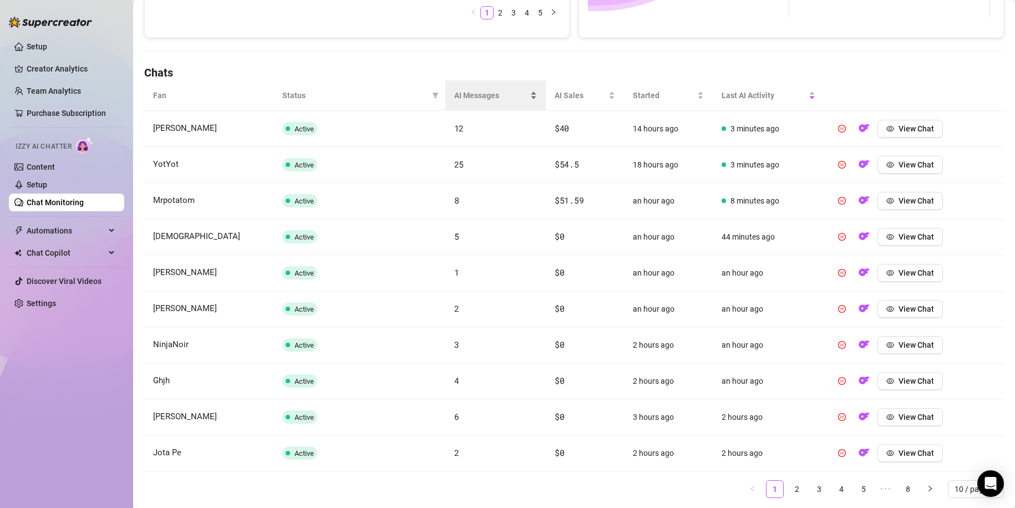
click at [480, 94] on span "AI Messages" at bounding box center [491, 95] width 74 height 12
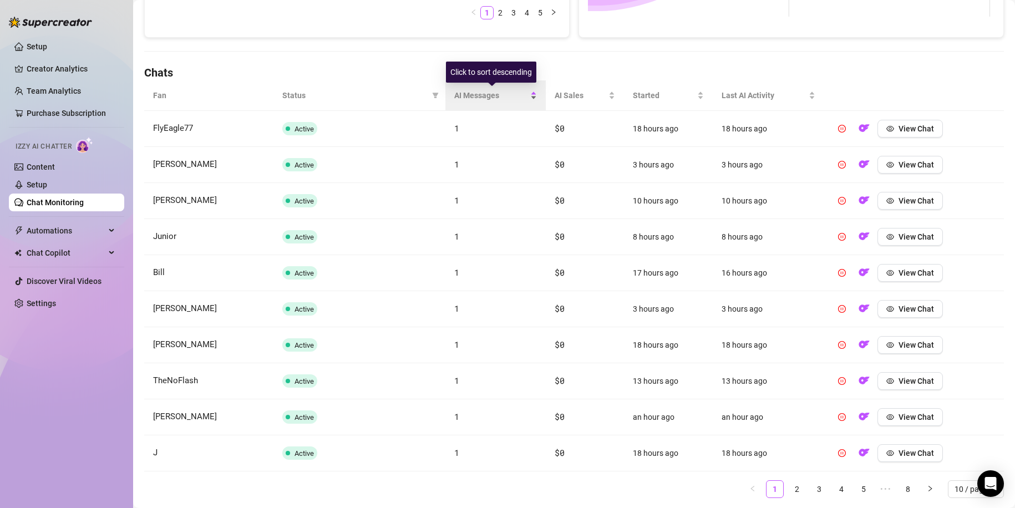
click at [479, 93] on span "AI Messages" at bounding box center [491, 95] width 74 height 12
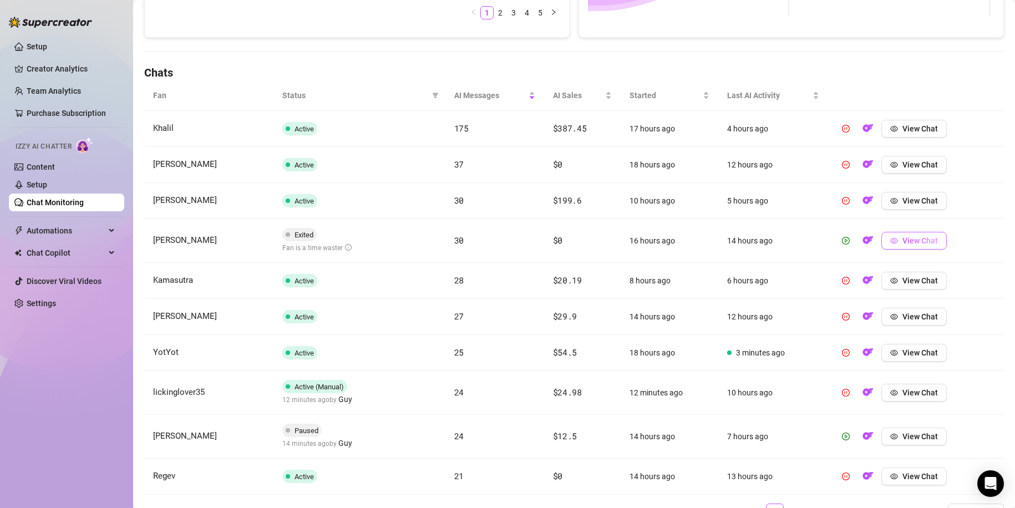
click at [903, 239] on span "View Chat" at bounding box center [921, 240] width 36 height 9
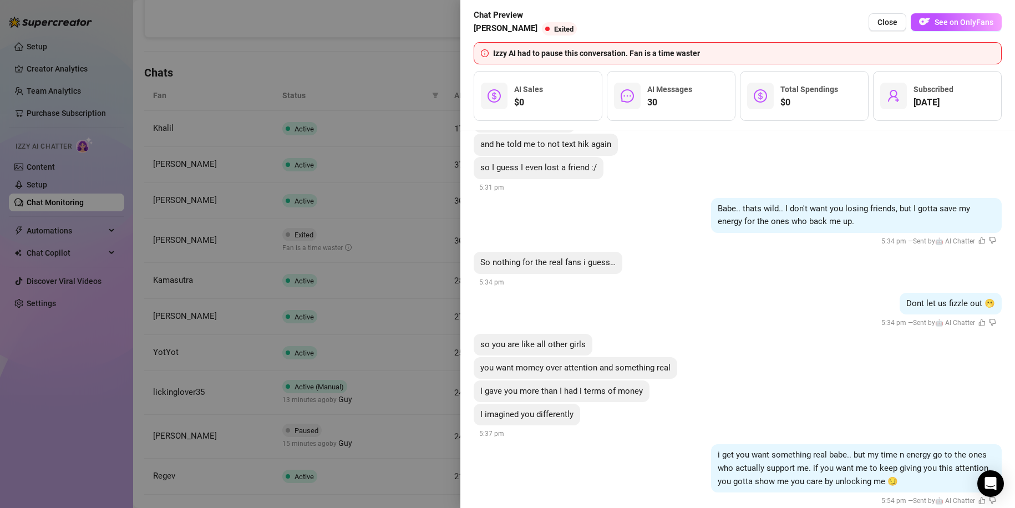
scroll to position [4966, 0]
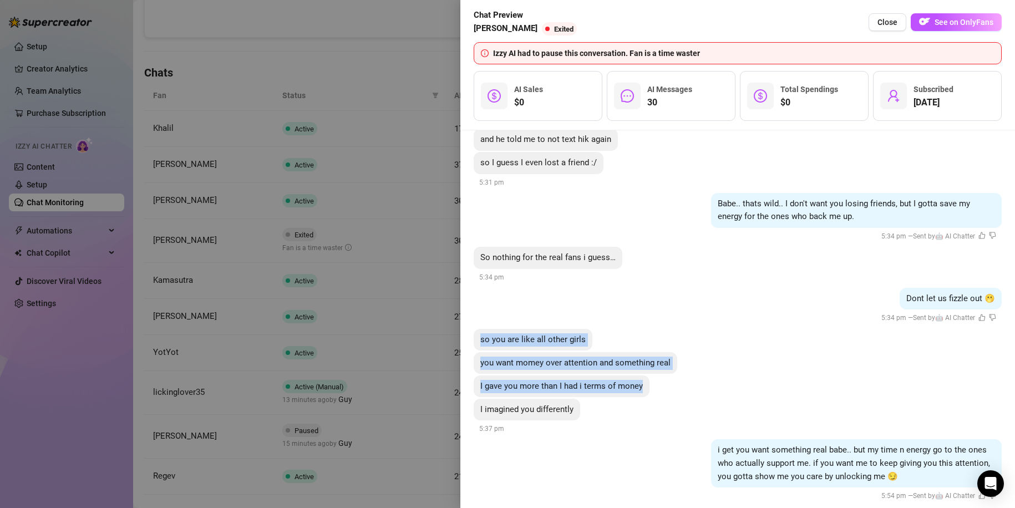
drag, startPoint x: 481, startPoint y: 319, endPoint x: 642, endPoint y: 367, distance: 168.3
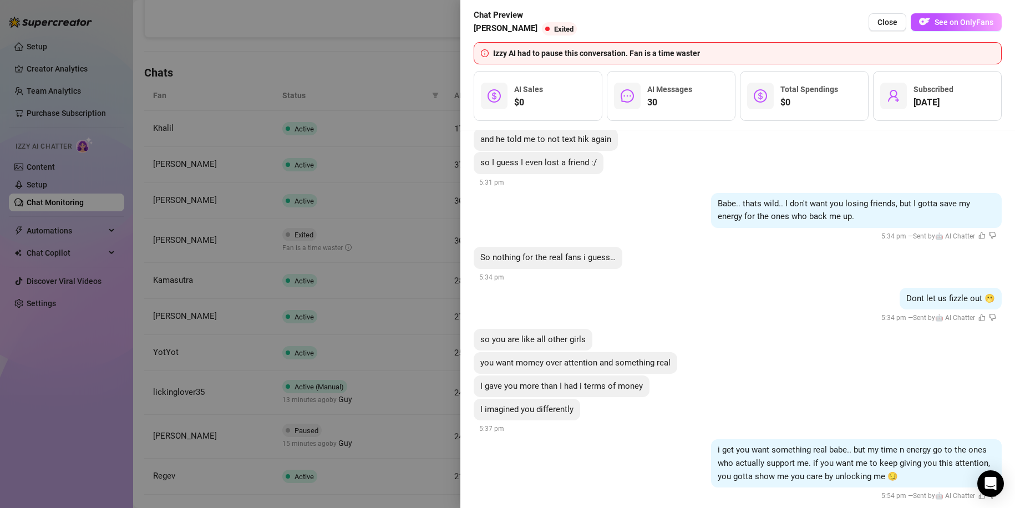
click at [407, 320] on div at bounding box center [507, 254] width 1015 height 508
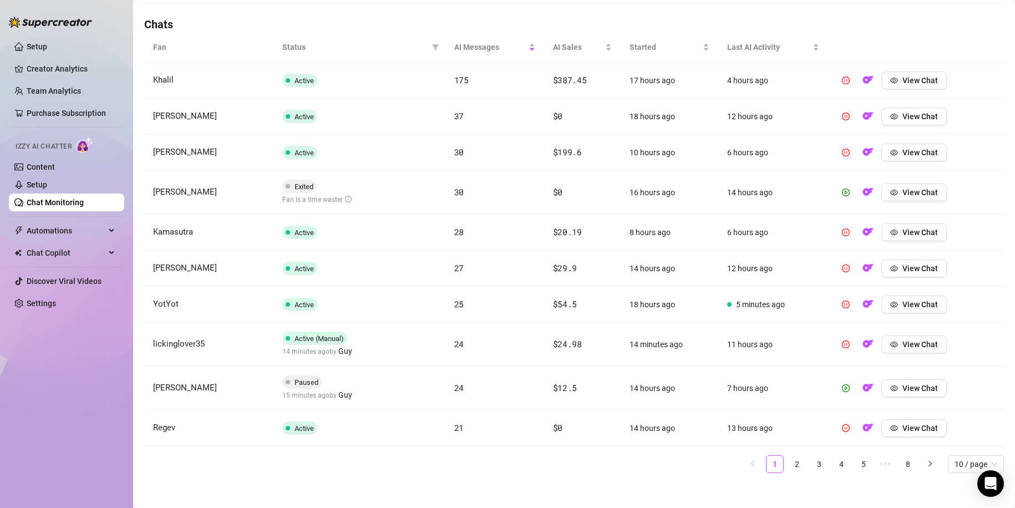
scroll to position [388, 0]
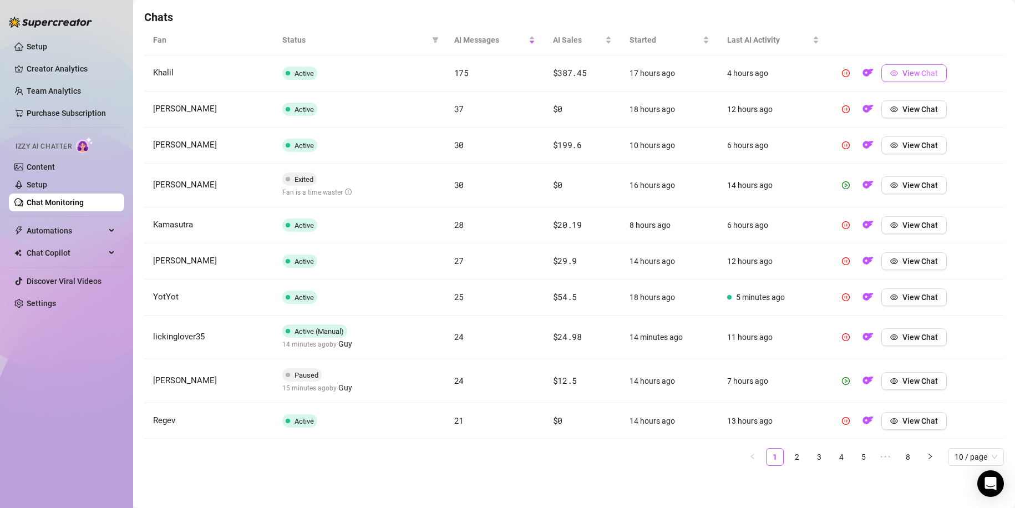
click at [890, 77] on icon "eye" at bounding box center [894, 73] width 8 height 8
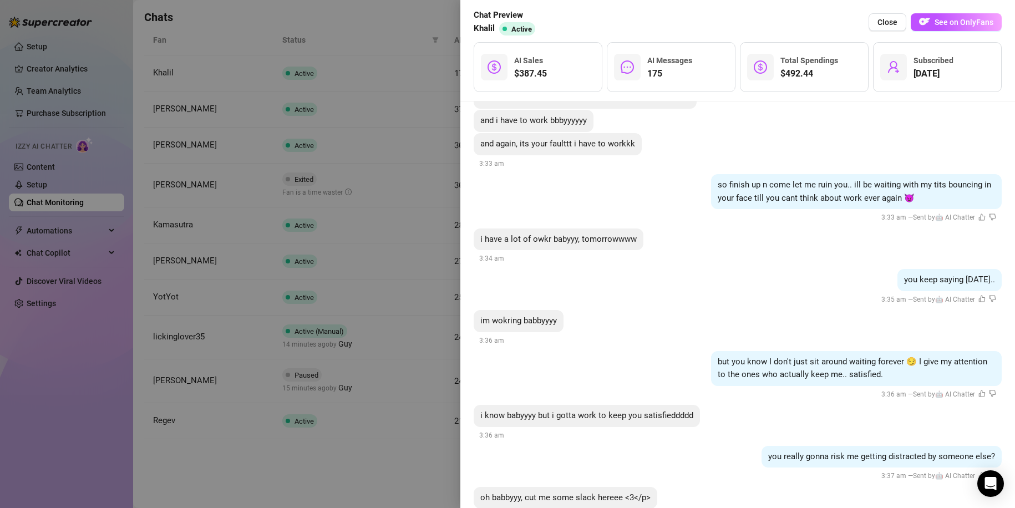
scroll to position [15235, 0]
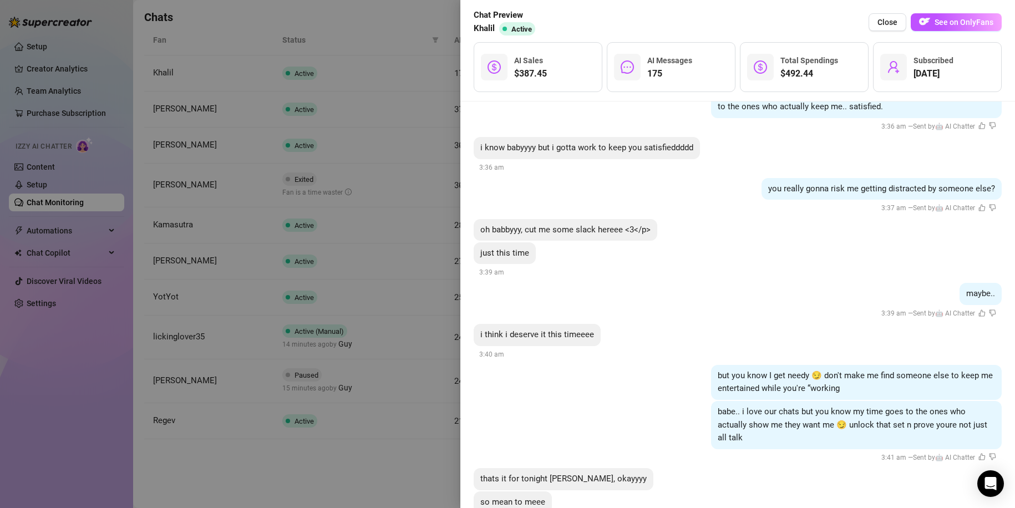
click at [387, 227] on div at bounding box center [507, 254] width 1015 height 508
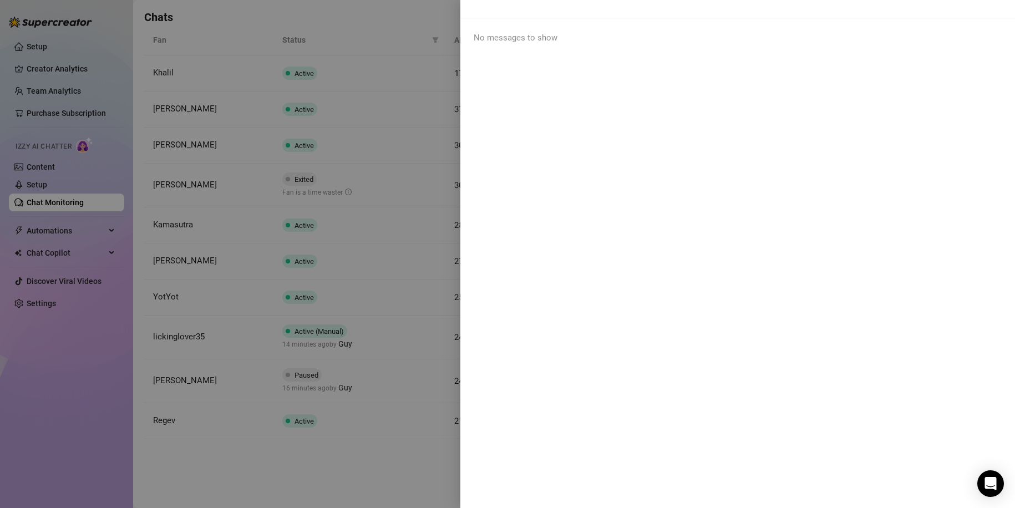
scroll to position [0, 0]
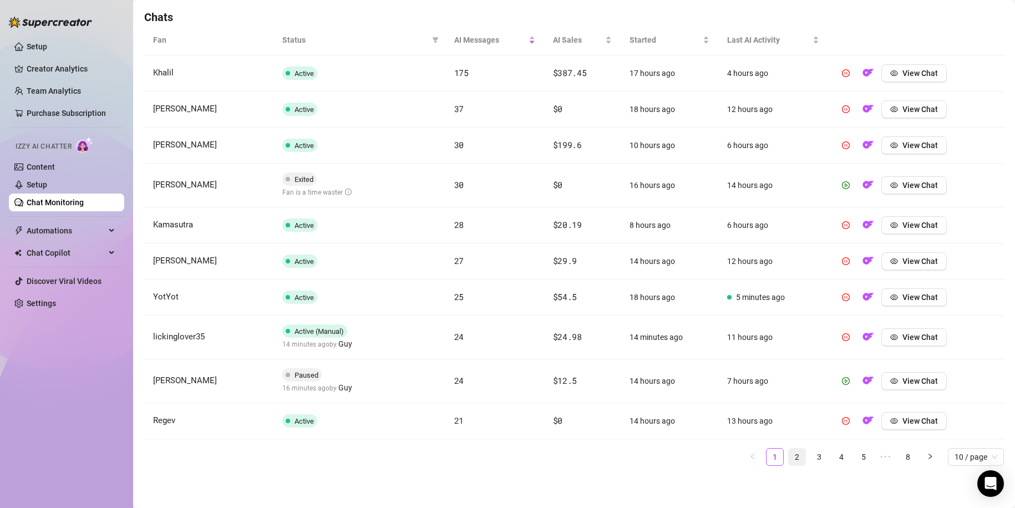
click at [789, 452] on link "2" at bounding box center [797, 457] width 17 height 17
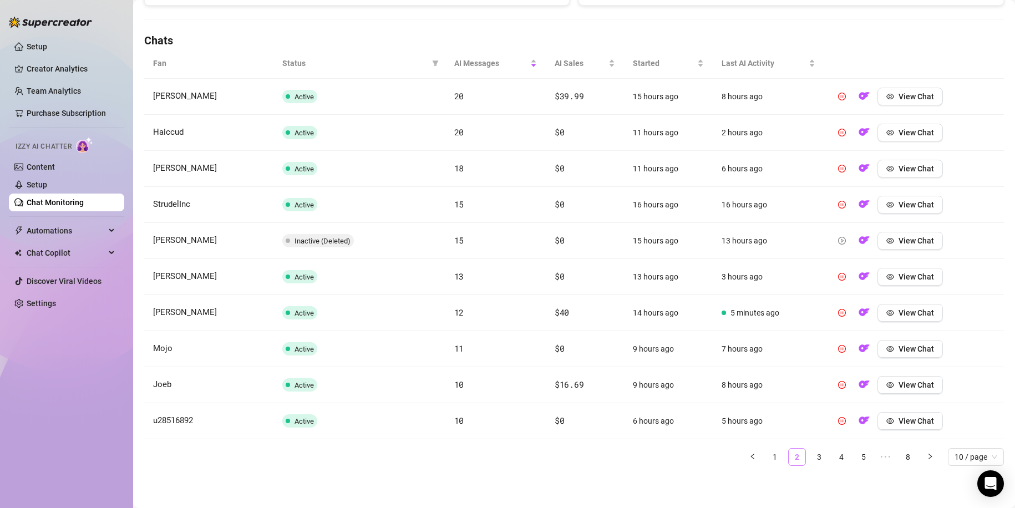
scroll to position [365, 0]
click at [792, 459] on link "2" at bounding box center [797, 457] width 17 height 17
click at [808, 447] on div "Fan Status AI Messages AI Sales Started Last AI Activity Karl Active 20 $39.99 …" at bounding box center [574, 257] width 860 height 418
click at [811, 453] on link "3" at bounding box center [819, 457] width 17 height 17
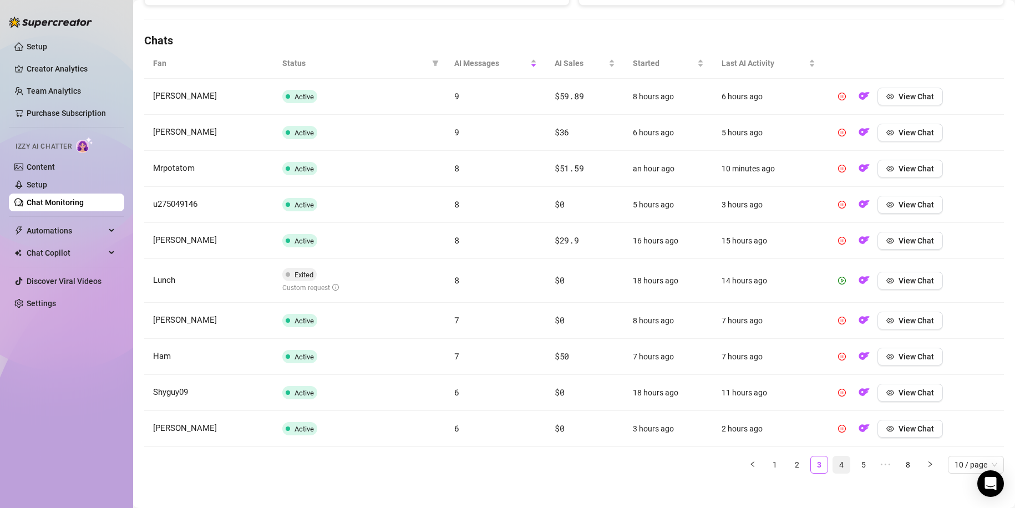
click at [840, 460] on link "4" at bounding box center [841, 465] width 17 height 17
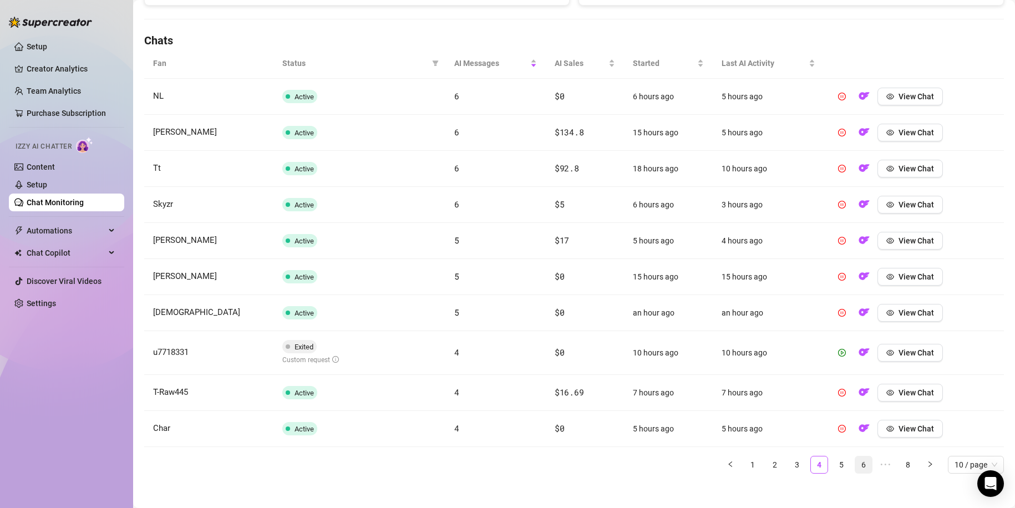
click at [855, 460] on link "6" at bounding box center [863, 465] width 17 height 17
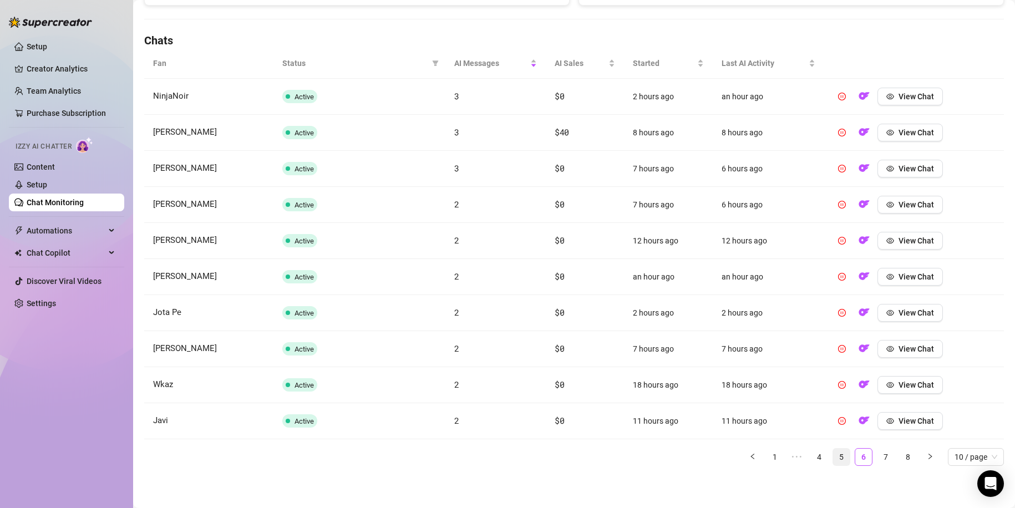
click at [839, 459] on link "5" at bounding box center [841, 457] width 17 height 17
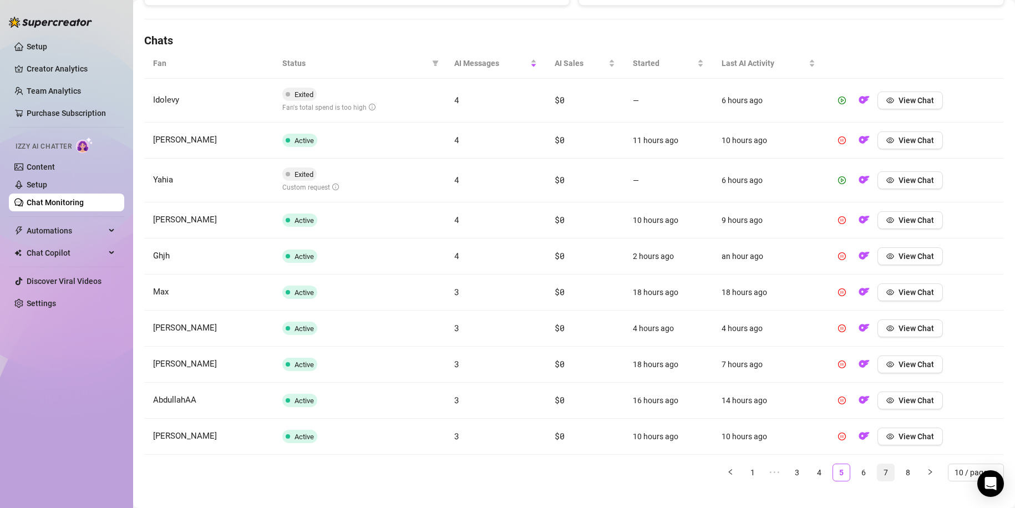
click at [883, 468] on link "7" at bounding box center [886, 472] width 17 height 17
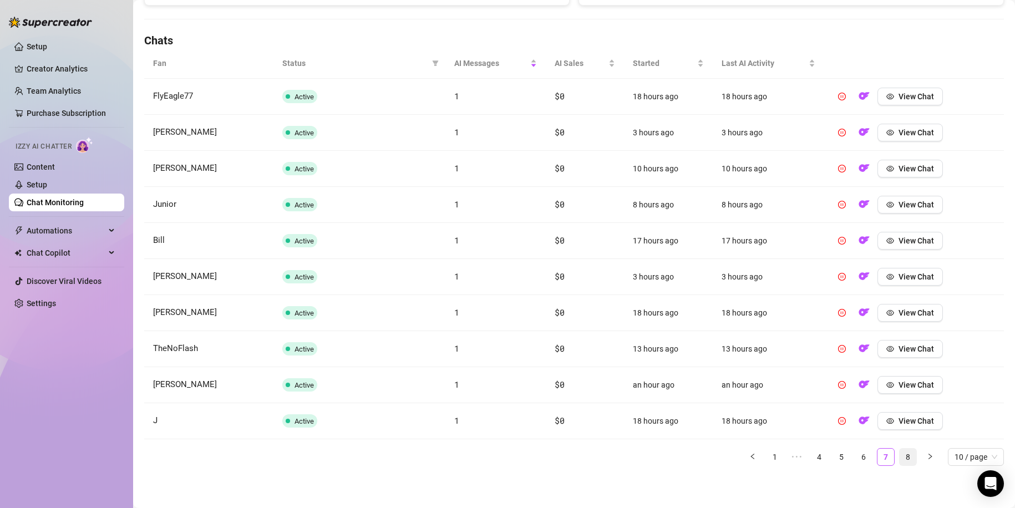
click at [900, 458] on link "8" at bounding box center [908, 457] width 17 height 17
click at [89, 232] on span "Automations" at bounding box center [66, 231] width 79 height 18
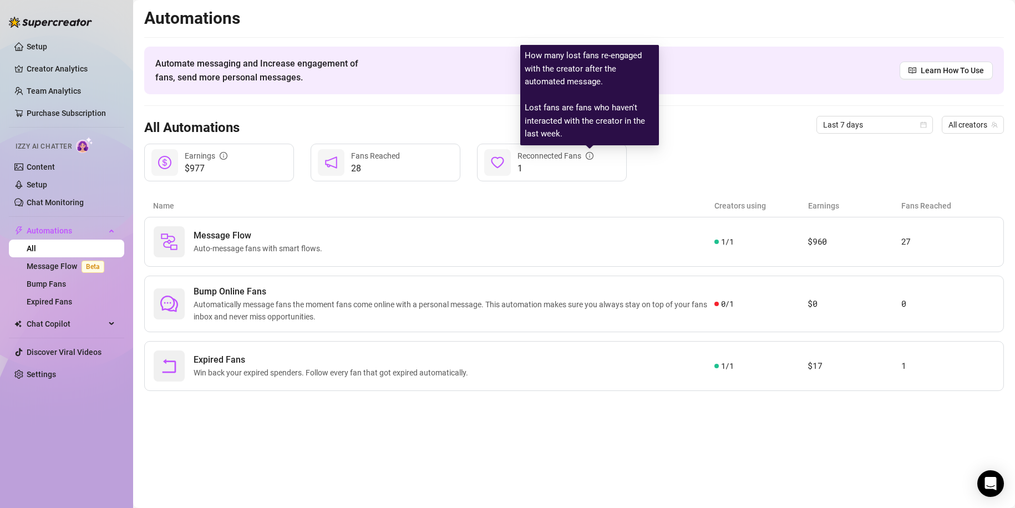
click at [592, 158] on icon "info-circle" at bounding box center [590, 156] width 8 height 8
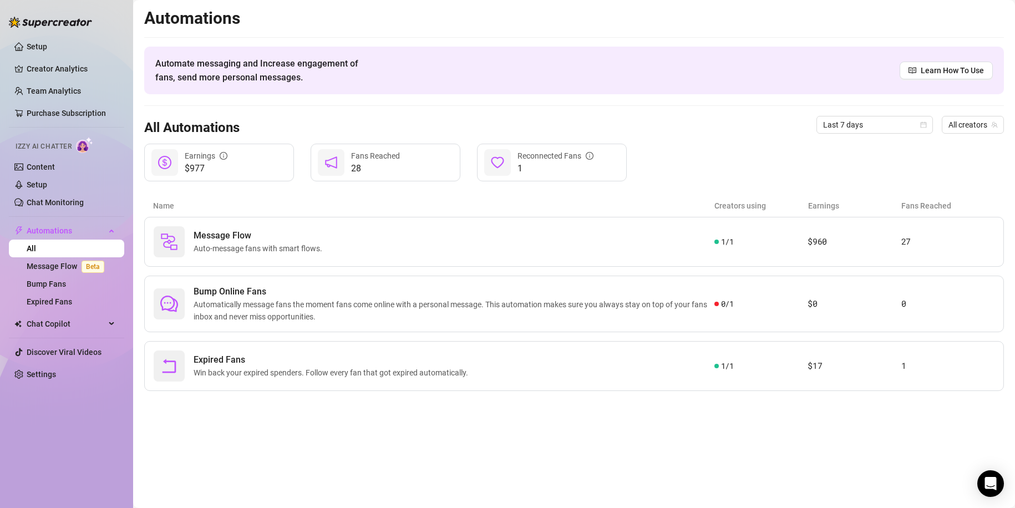
click at [532, 165] on span "1" at bounding box center [556, 168] width 76 height 13
click at [928, 75] on span "Learn How To Use" at bounding box center [952, 70] width 63 height 12
drag, startPoint x: 469, startPoint y: 242, endPoint x: 600, endPoint y: 351, distance: 169.8
click at [600, 351] on div "Expired Fans Win back your expired spenders. Follow every fan that got expired …" at bounding box center [434, 366] width 561 height 31
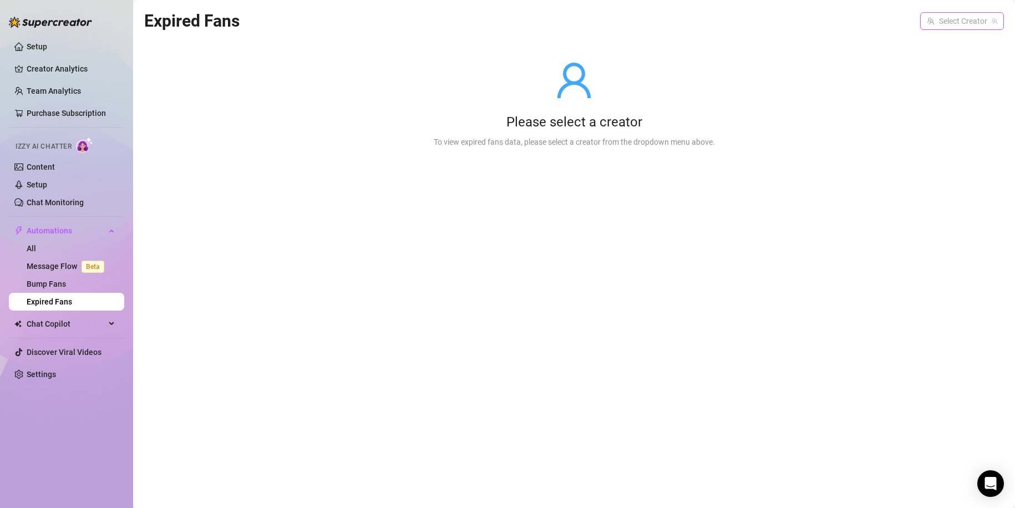
click at [930, 20] on input "search" at bounding box center [957, 21] width 60 height 17
click at [936, 47] on img at bounding box center [935, 44] width 12 height 12
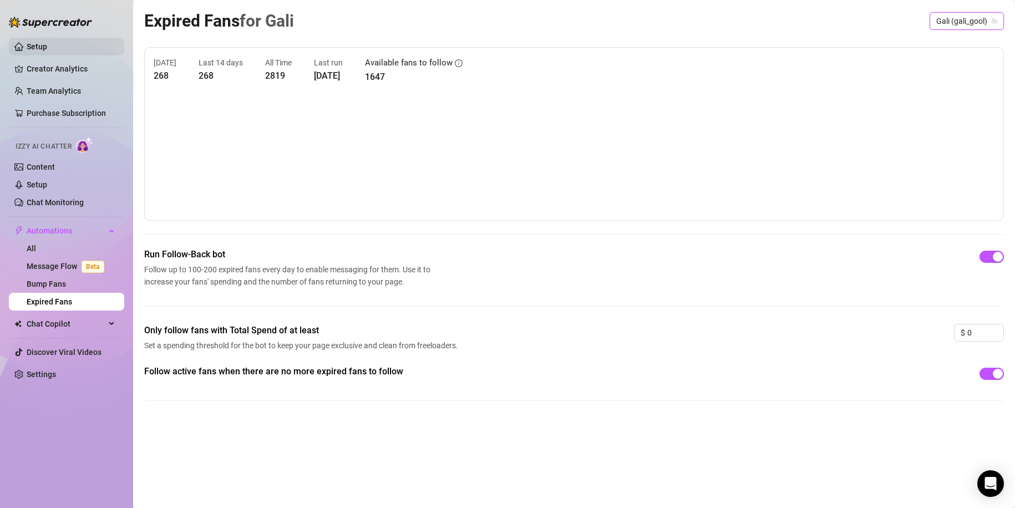
click at [47, 45] on link "Setup" at bounding box center [37, 46] width 21 height 9
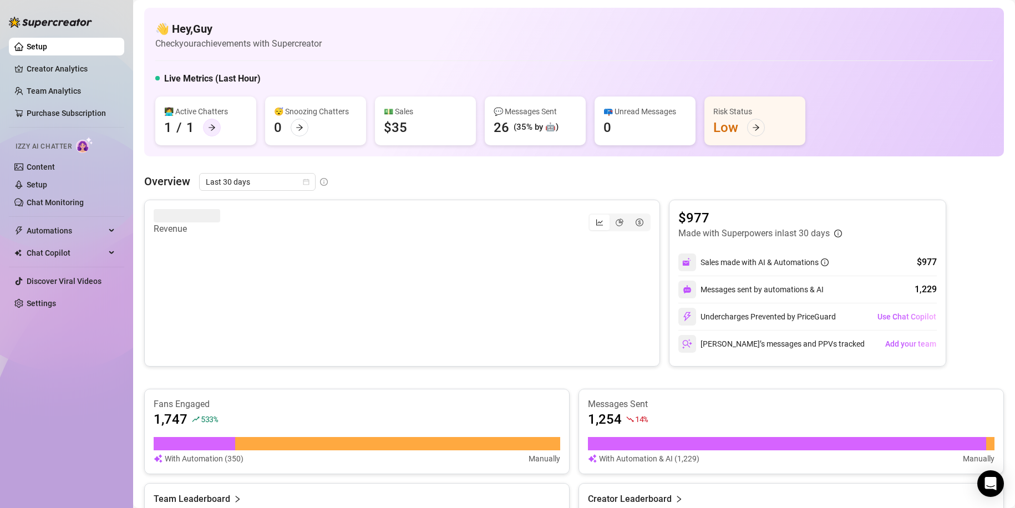
click at [206, 123] on div at bounding box center [212, 128] width 18 height 18
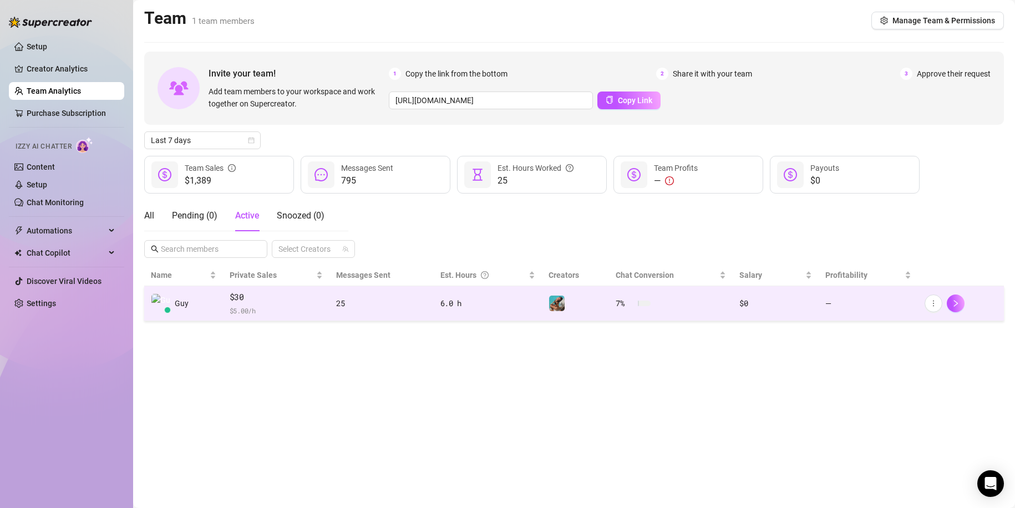
click at [505, 312] on td "6.0 h" at bounding box center [488, 303] width 108 height 35
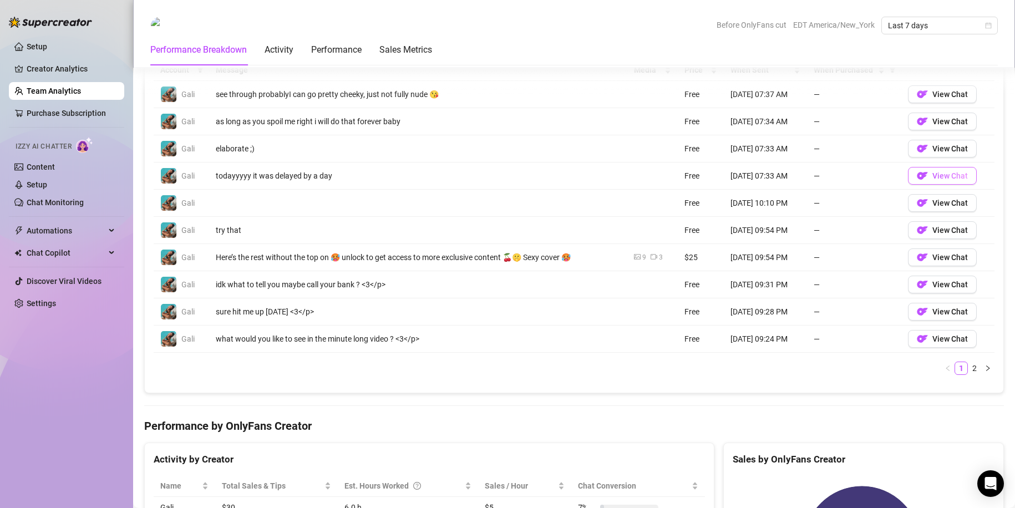
scroll to position [832, 0]
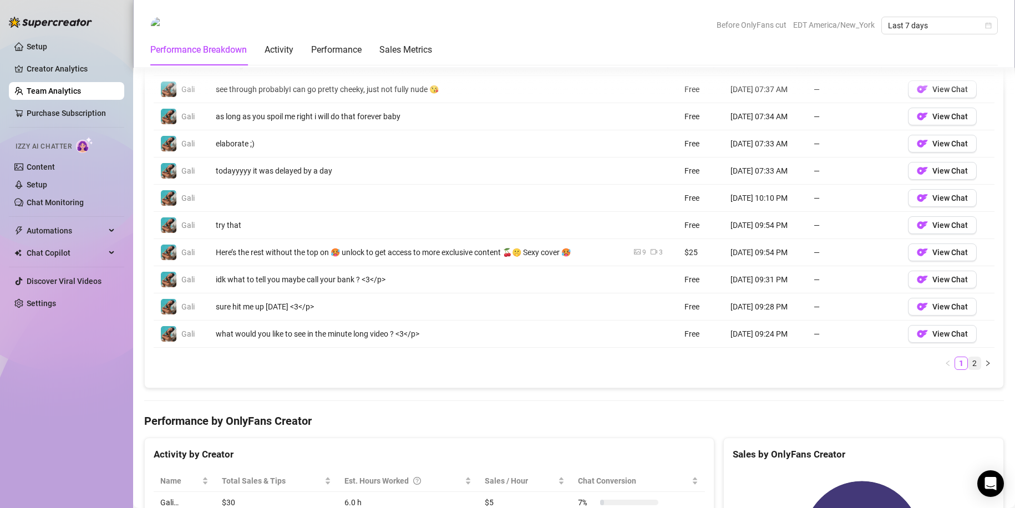
click at [969, 364] on link "2" at bounding box center [975, 363] width 12 height 12
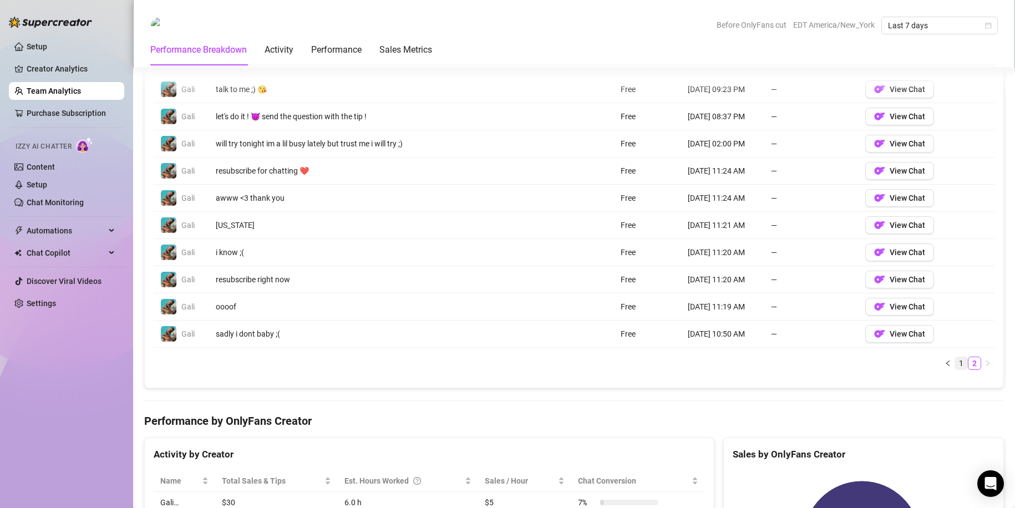
click at [955, 364] on link "1" at bounding box center [961, 363] width 12 height 12
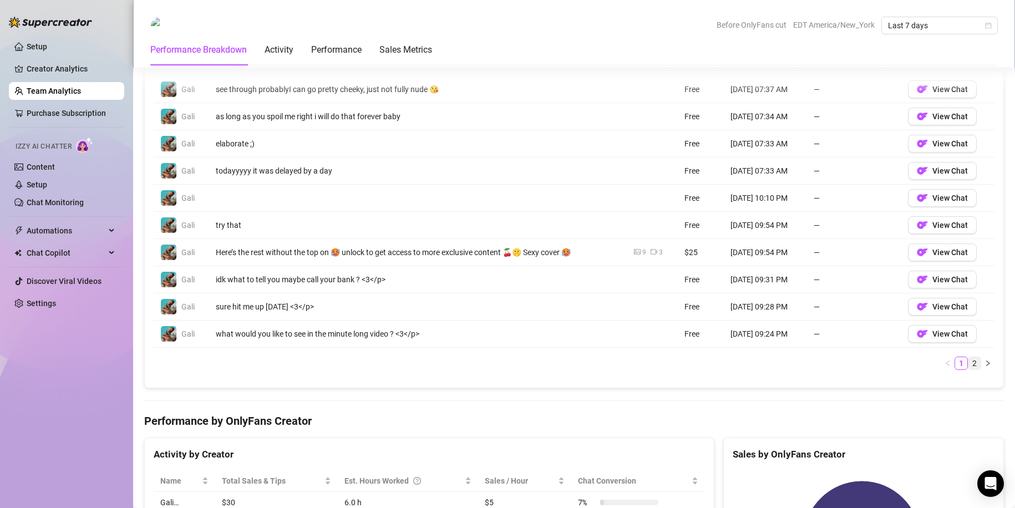
click at [969, 364] on link "2" at bounding box center [975, 363] width 12 height 12
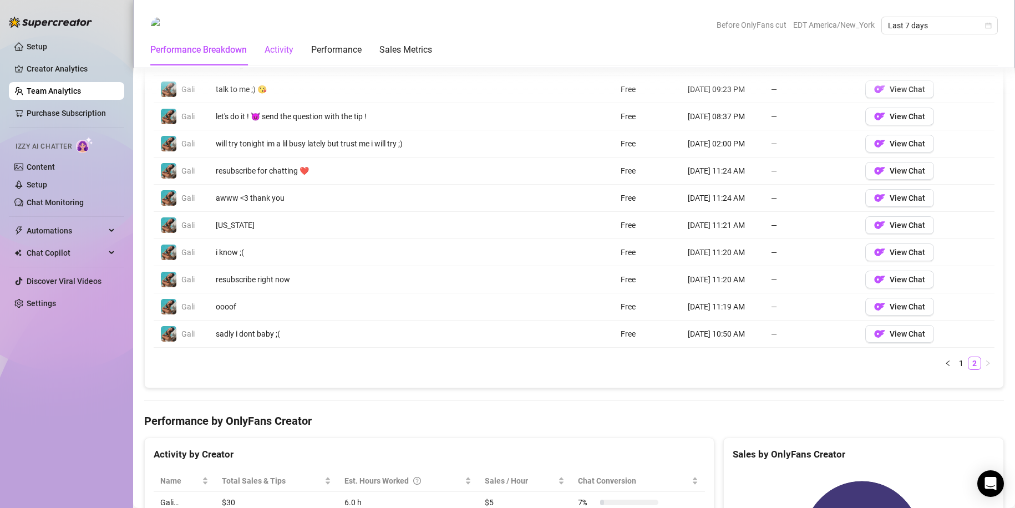
click at [293, 52] on div "Activity" at bounding box center [279, 49] width 29 height 13
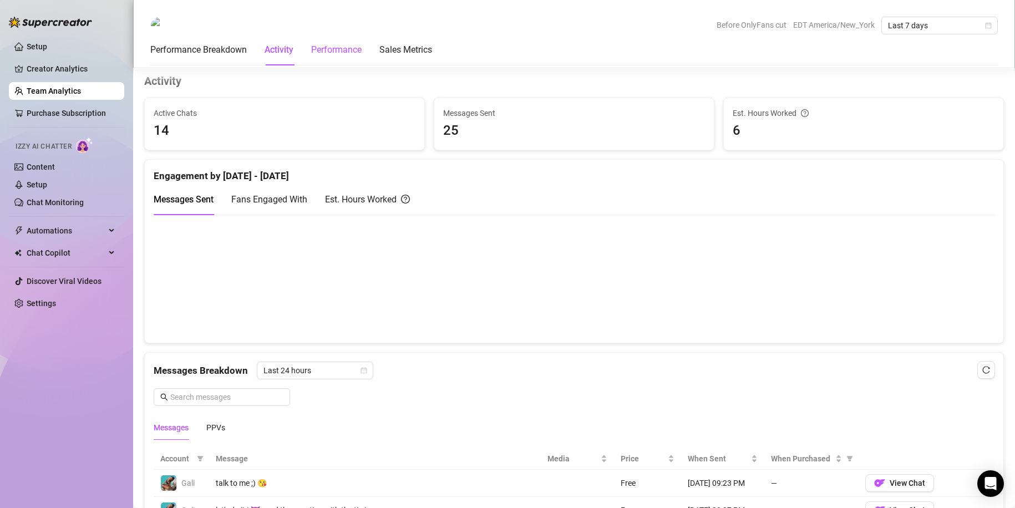
click at [332, 51] on div "Performance" at bounding box center [336, 49] width 50 height 13
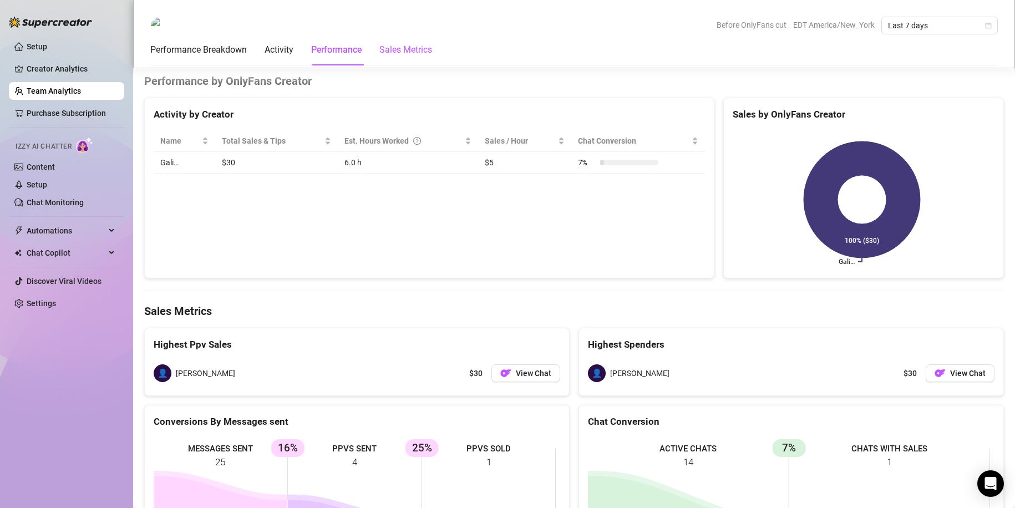
click at [393, 49] on Metrics "Sales Metrics" at bounding box center [405, 49] width 53 height 13
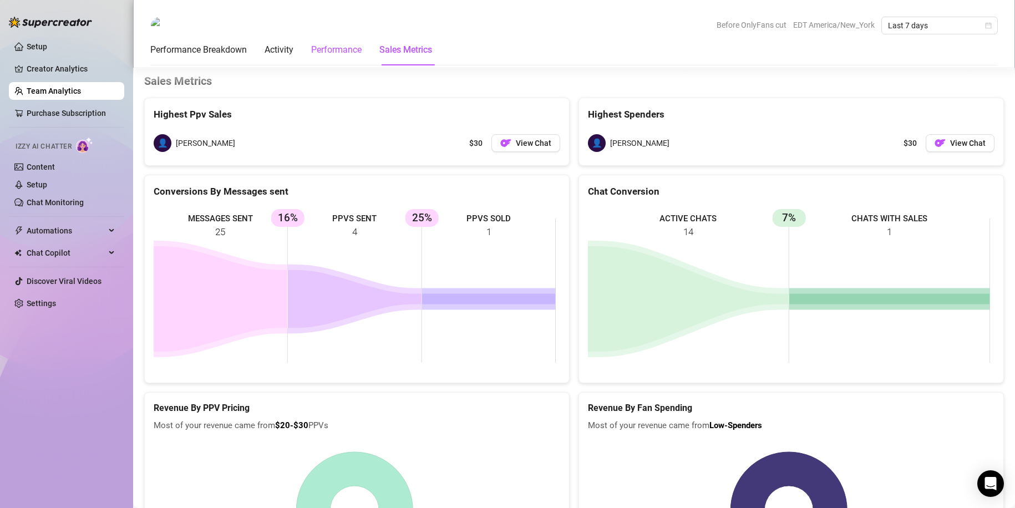
click at [356, 49] on div "Performance" at bounding box center [336, 49] width 50 height 13
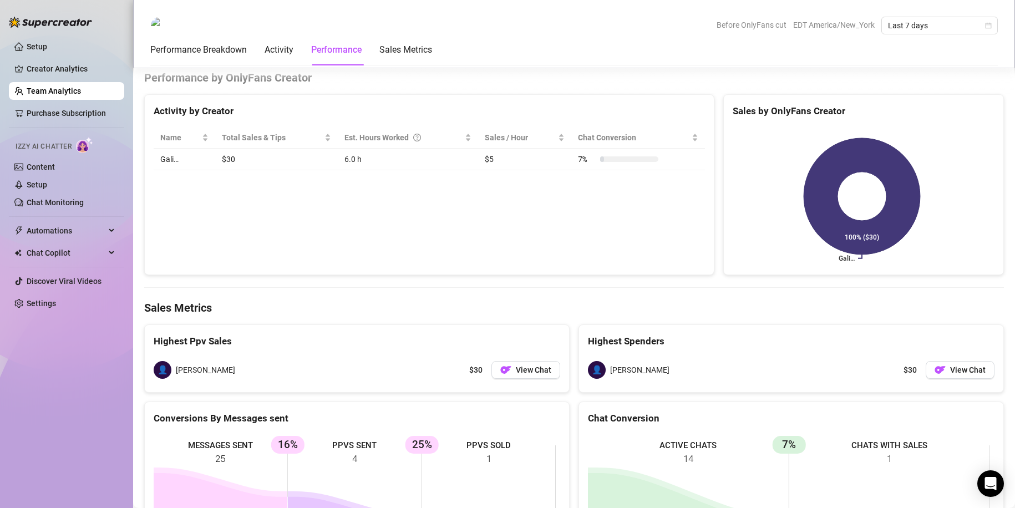
scroll to position [1172, 0]
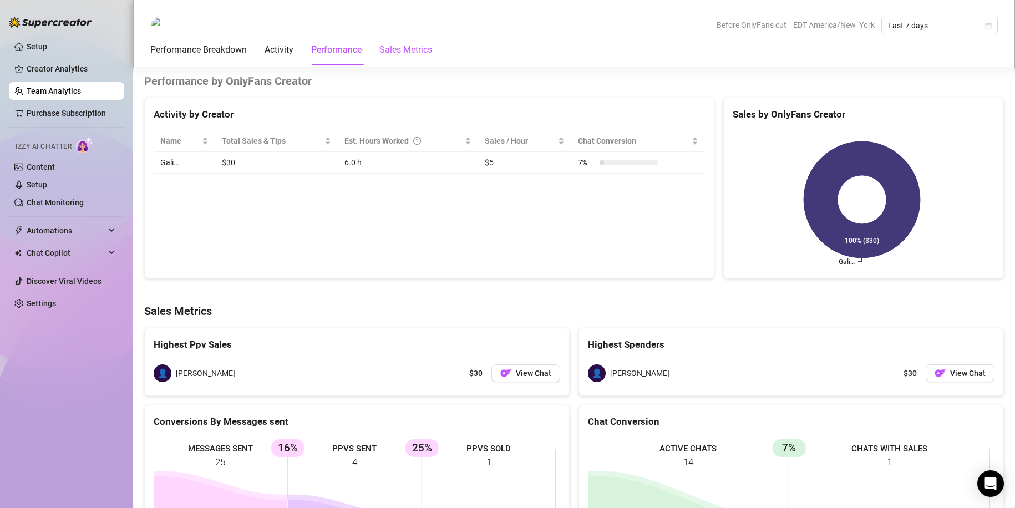
click at [390, 49] on Metrics "Sales Metrics" at bounding box center [405, 49] width 53 height 13
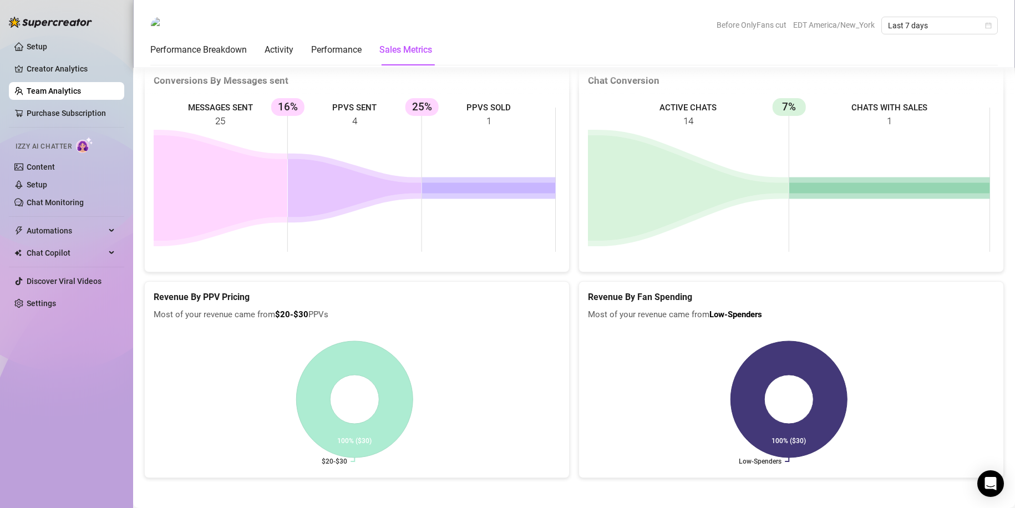
scroll to position [1517, 0]
